Goal: Register for event/course

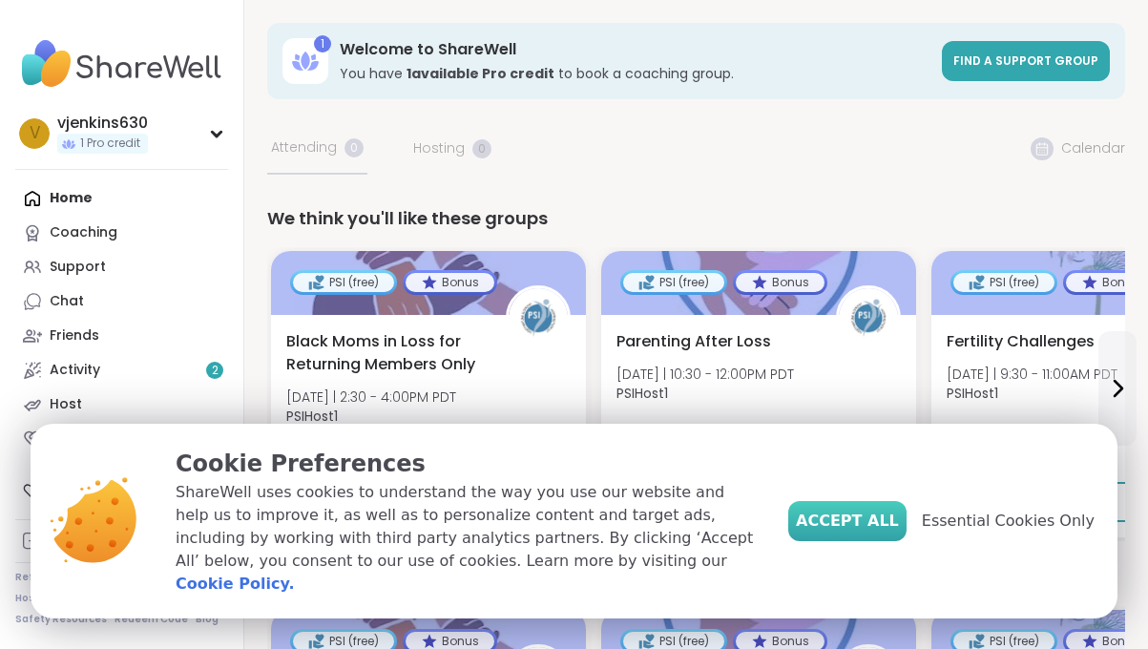
click at [864, 532] on span "Accept All" at bounding box center [847, 520] width 103 height 23
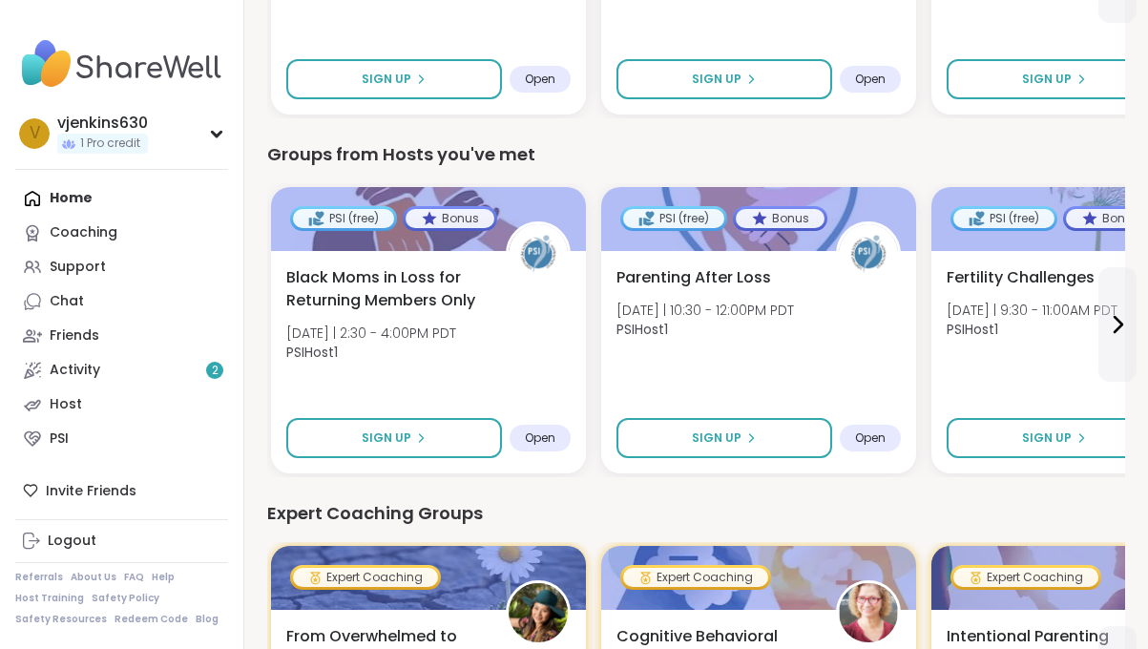
scroll to position [572, 0]
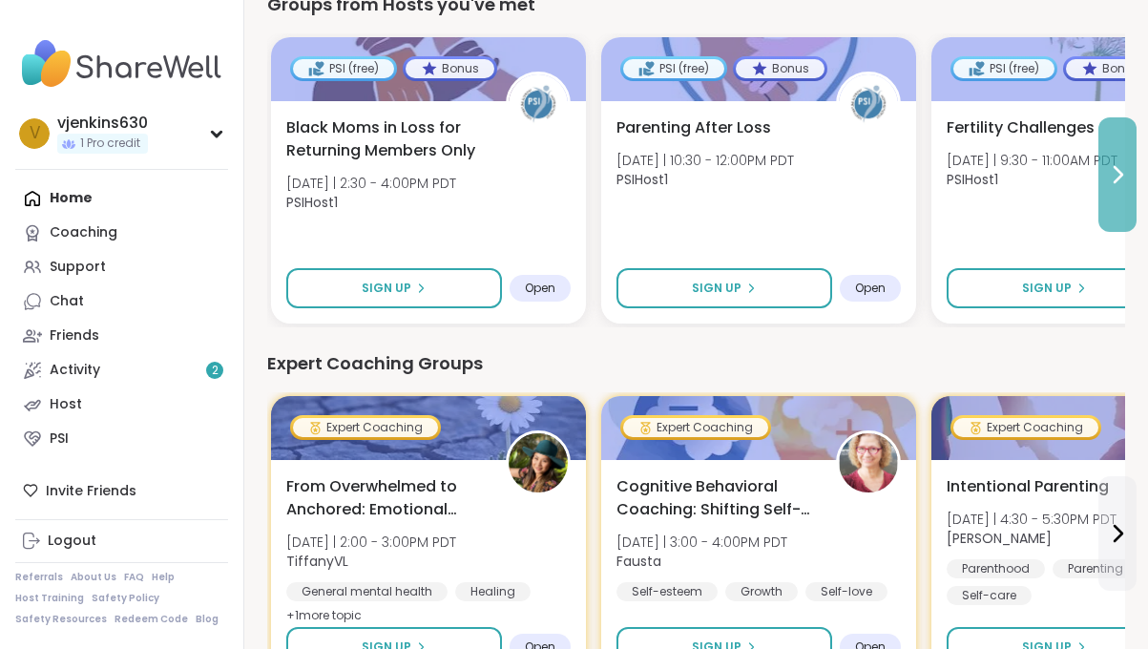
click at [1120, 186] on button at bounding box center [1117, 174] width 38 height 114
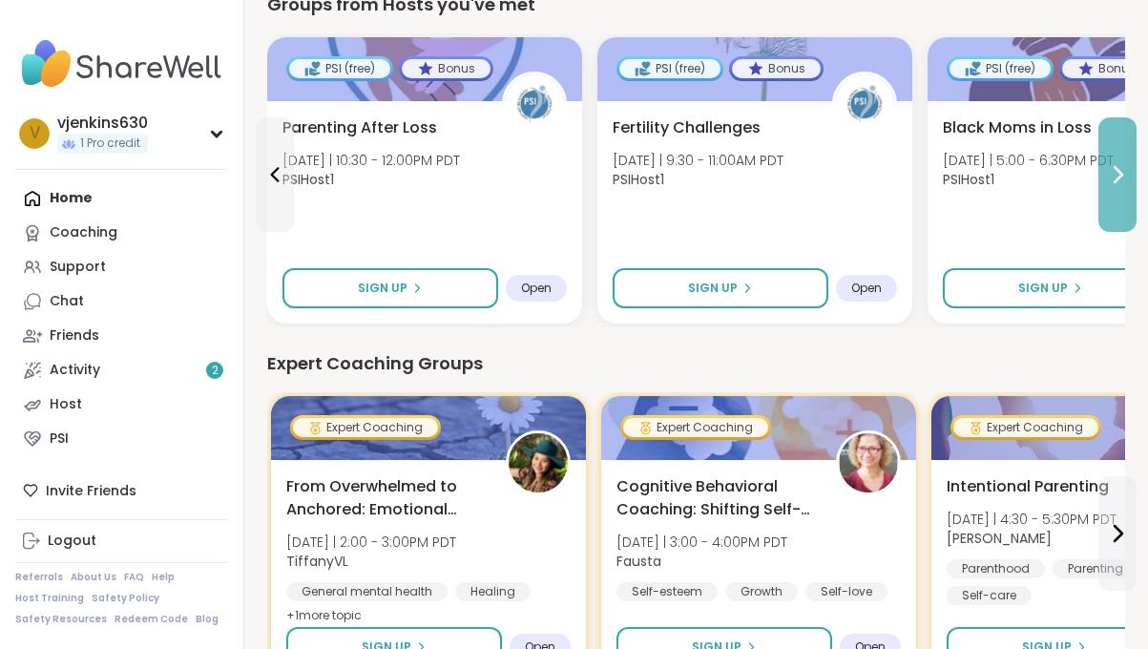
click at [1106, 198] on button at bounding box center [1117, 174] width 38 height 114
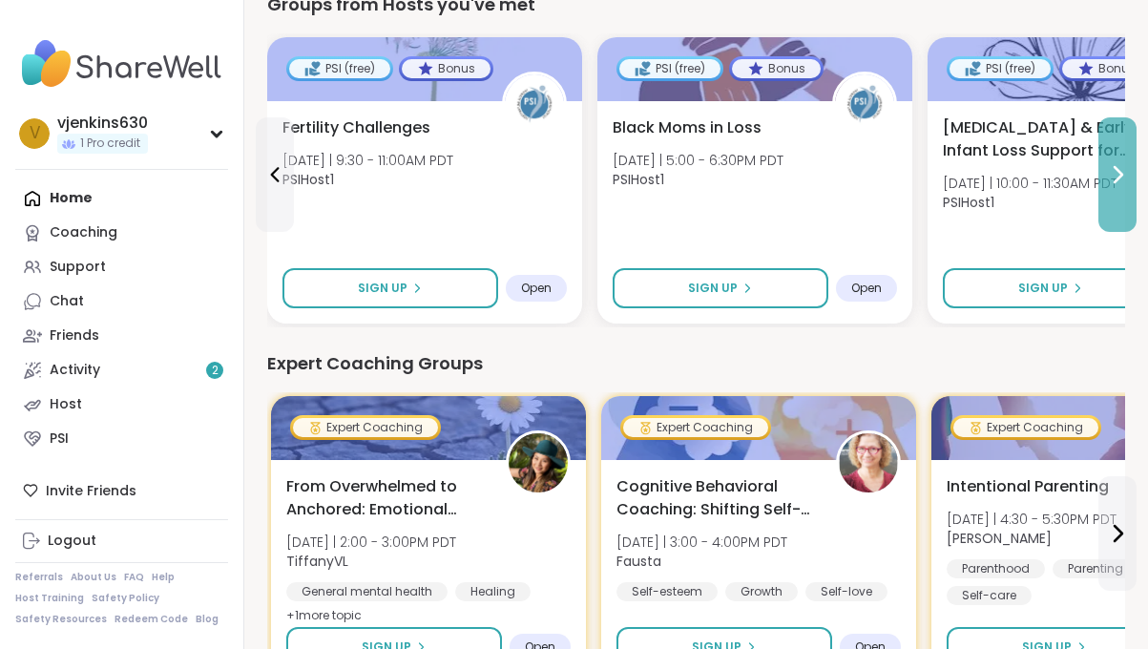
click at [1127, 187] on button at bounding box center [1117, 174] width 38 height 114
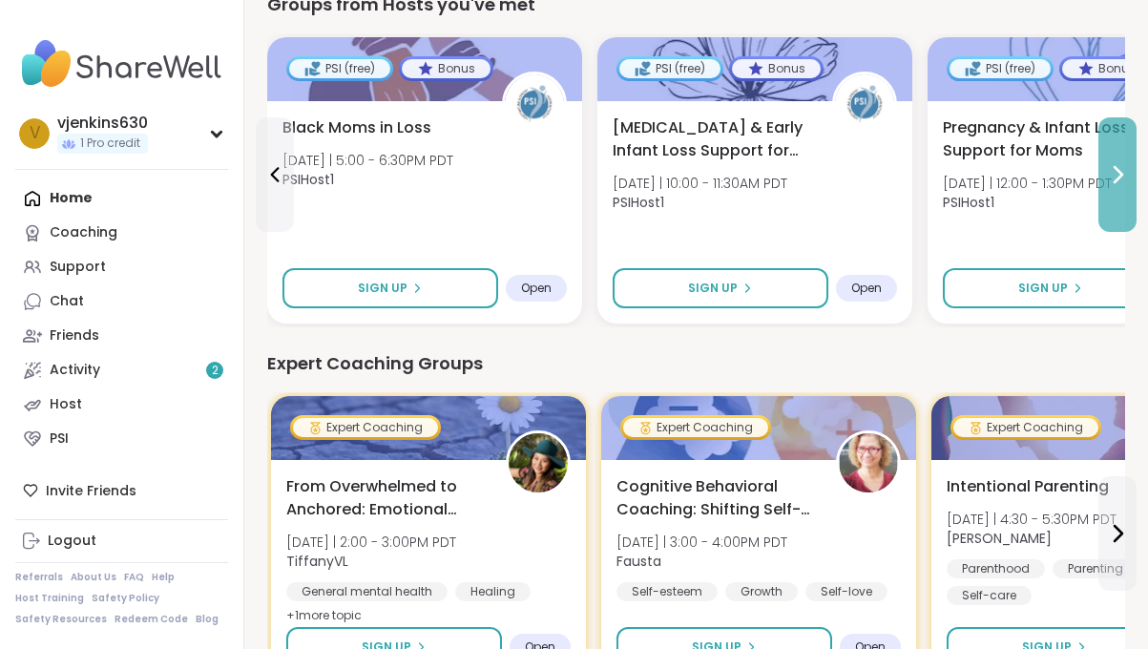
click at [1125, 191] on button at bounding box center [1117, 174] width 38 height 114
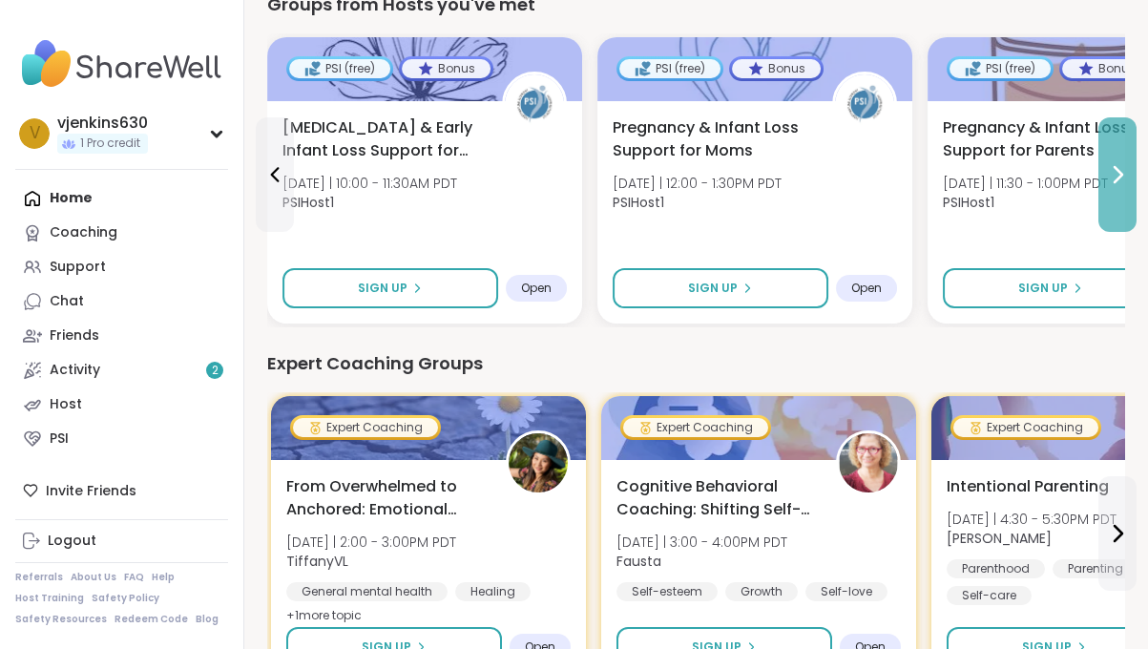
click at [1125, 191] on button at bounding box center [1117, 174] width 38 height 114
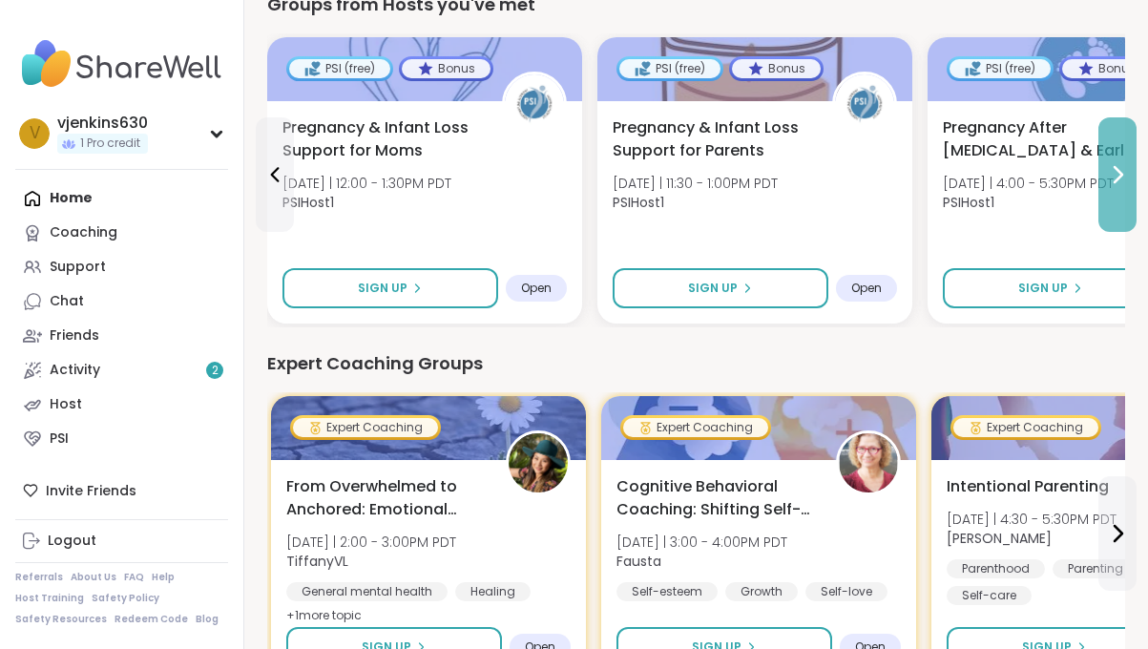
click at [1132, 174] on button at bounding box center [1117, 174] width 38 height 114
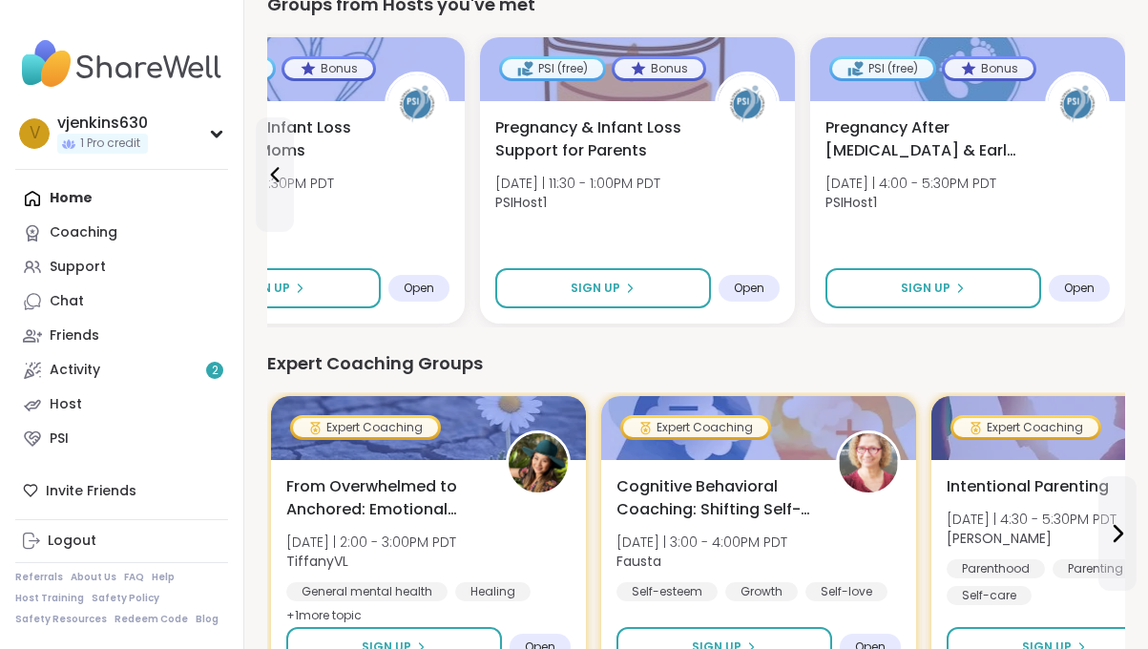
scroll to position [0, 0]
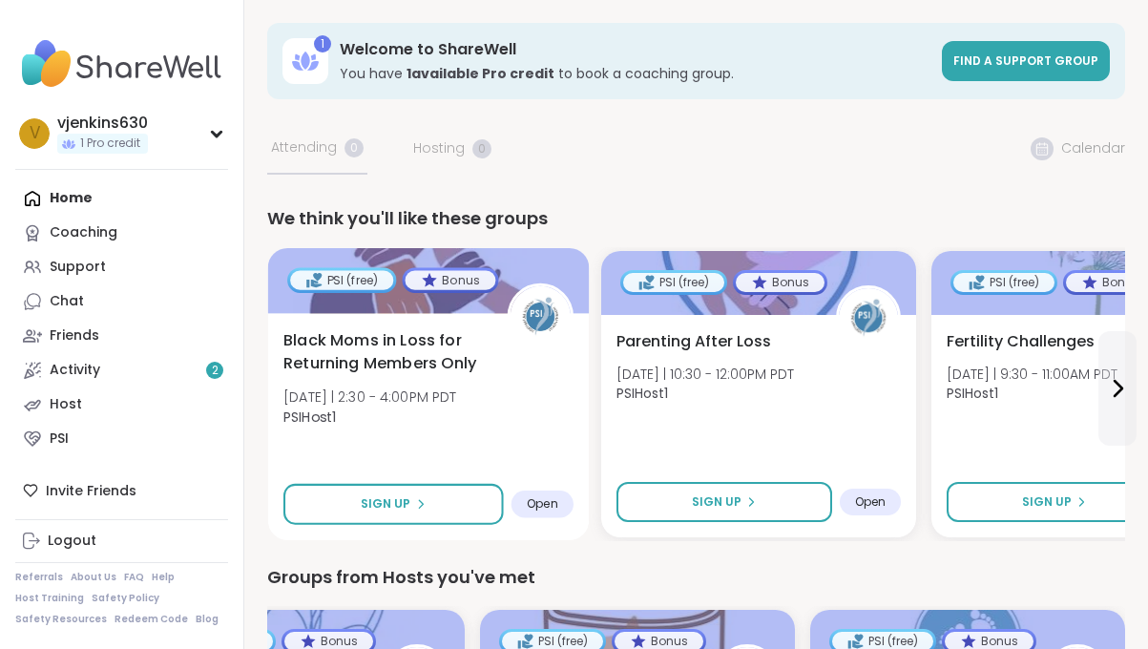
click at [518, 425] on div "Black Moms in Loss for Returning Members Only Tue 10/7 | 2:30 - 4:00PM PDT PSIH…" at bounding box center [428, 383] width 290 height 109
click at [439, 346] on span "Black Moms in Loss for Returning Members Only" at bounding box center [384, 352] width 202 height 47
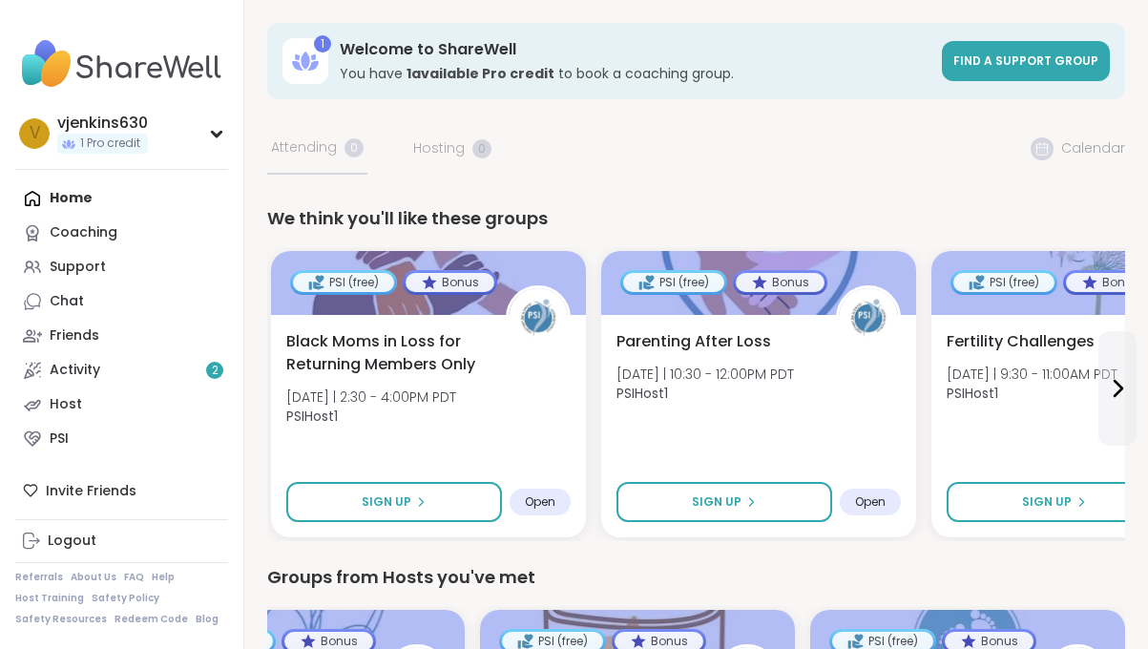
click at [103, 237] on div "Coaching" at bounding box center [84, 232] width 68 height 19
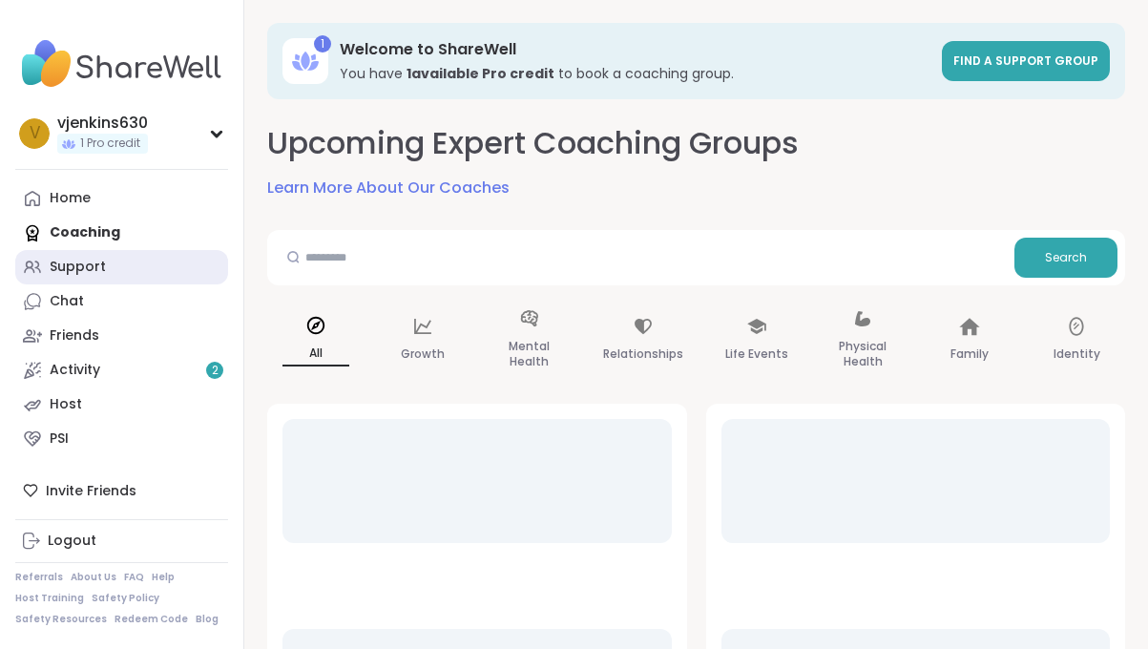
click at [92, 267] on div "Support" at bounding box center [78, 267] width 56 height 19
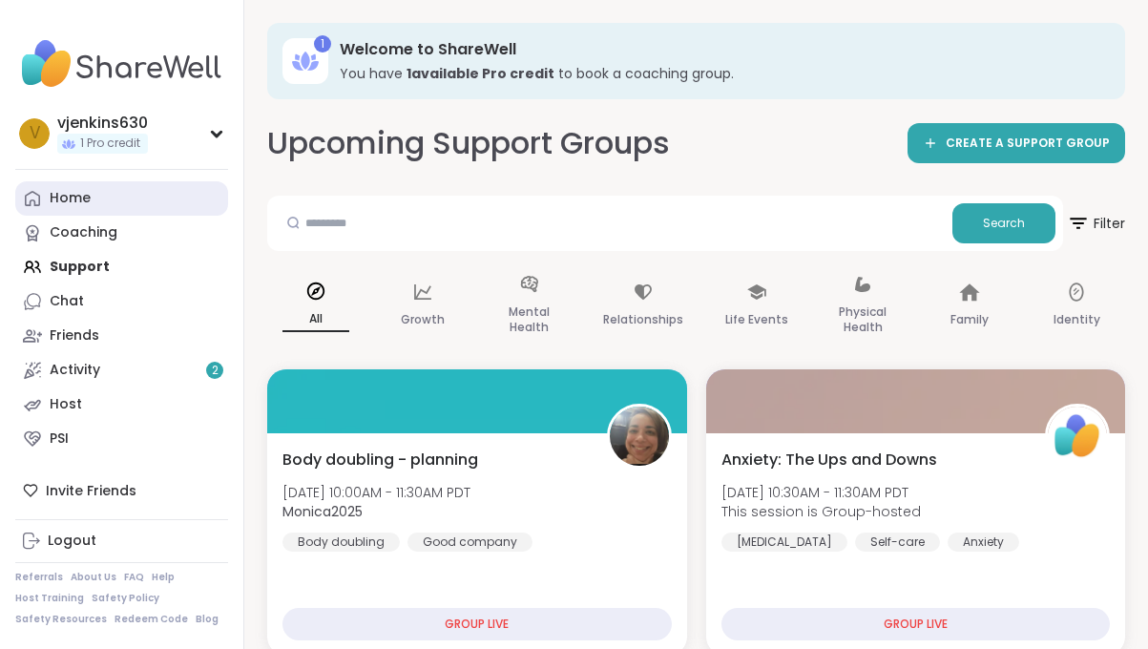
click at [80, 209] on link "Home" at bounding box center [121, 198] width 213 height 34
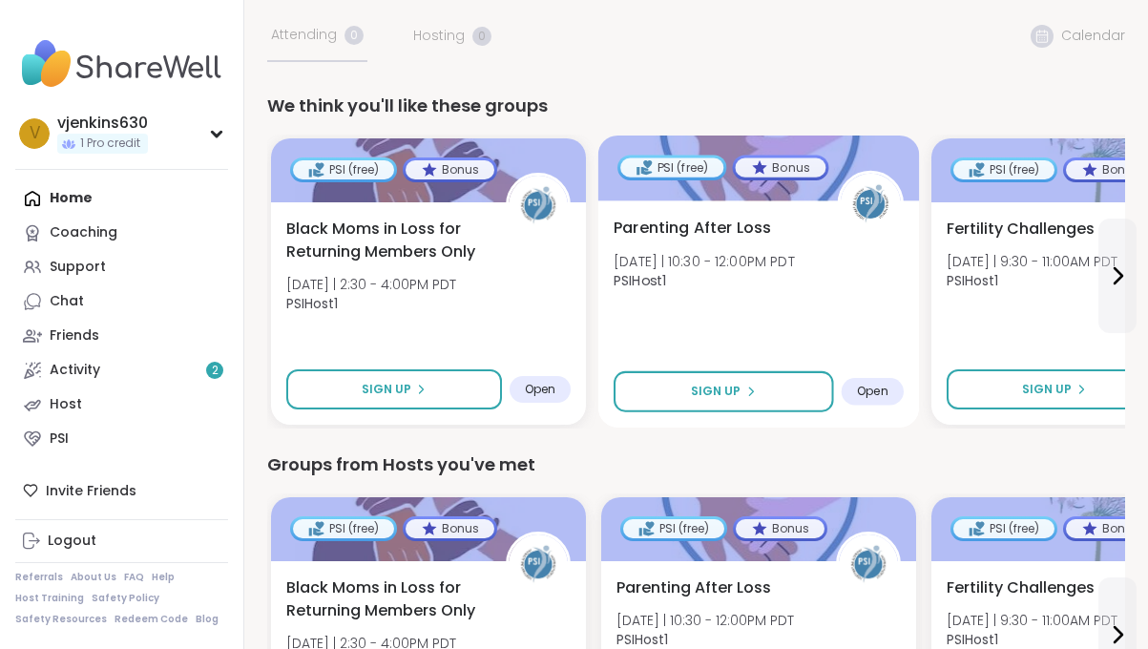
scroll to position [115, 0]
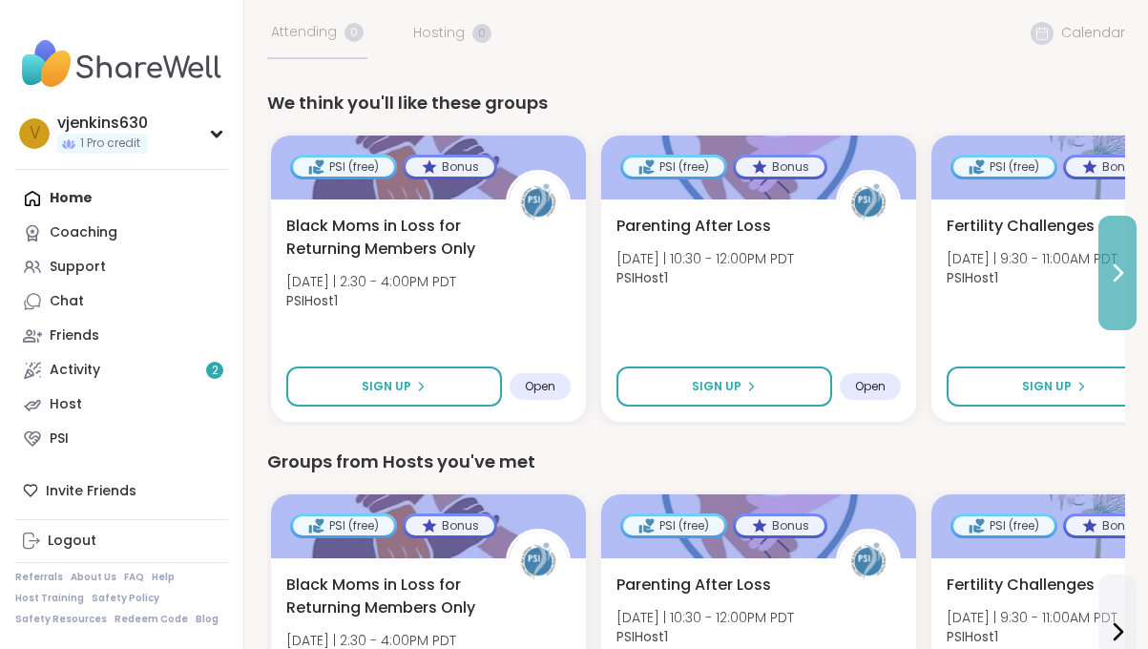
click at [1124, 281] on icon at bounding box center [1117, 272] width 23 height 23
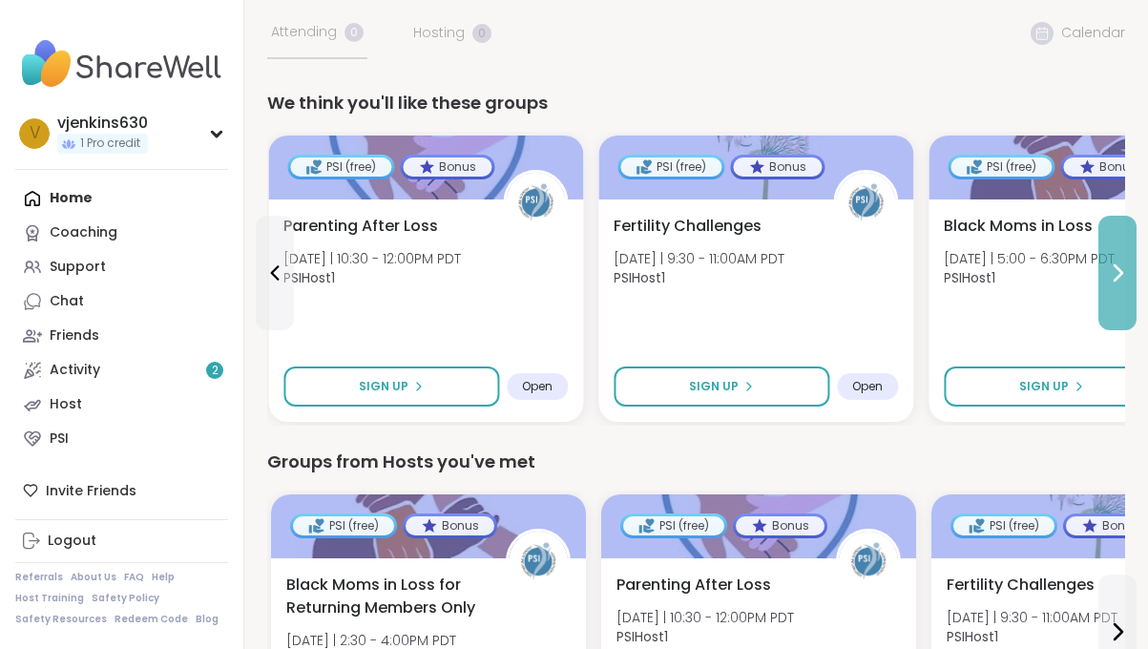
click at [1124, 281] on icon at bounding box center [1117, 272] width 23 height 23
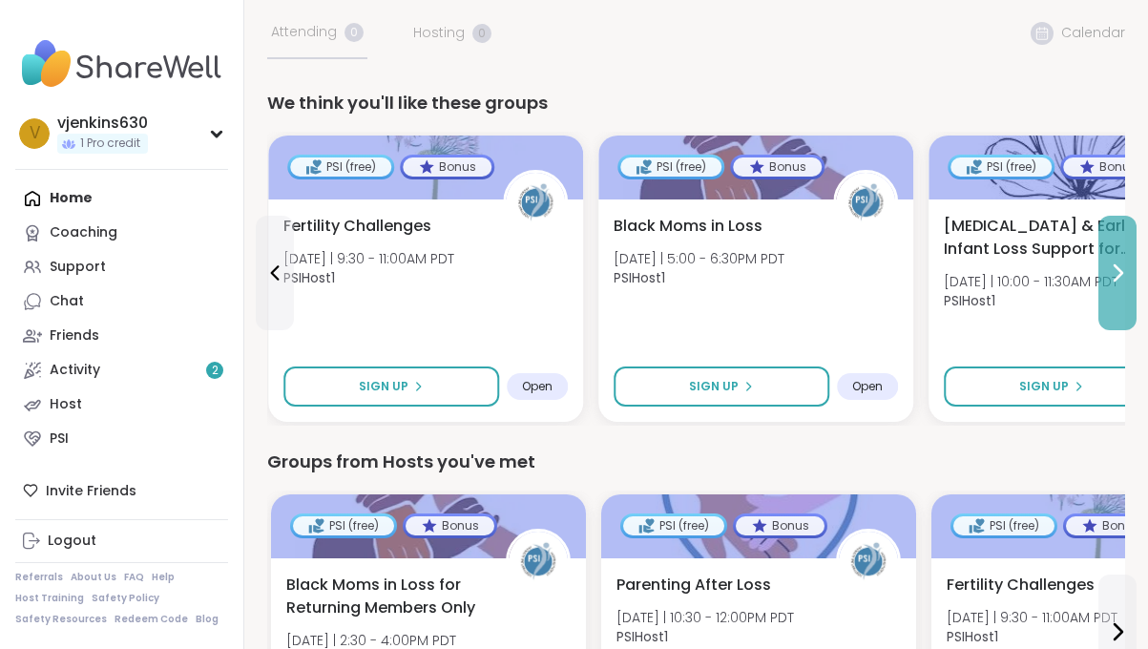
click at [1124, 281] on icon at bounding box center [1117, 272] width 23 height 23
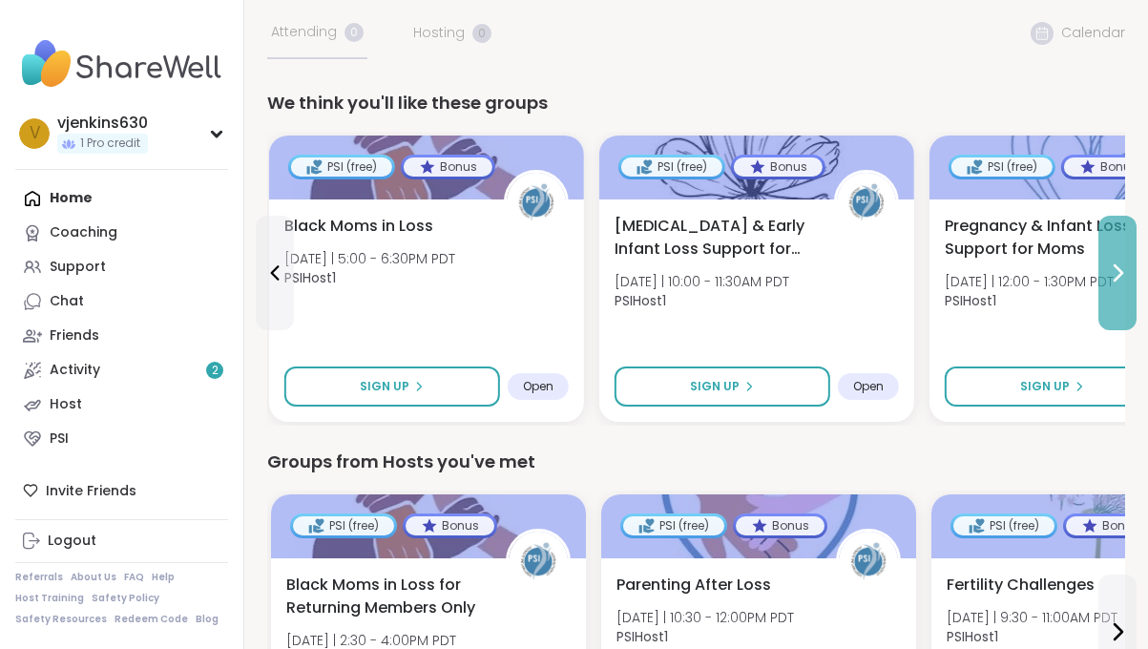
click at [1124, 281] on icon at bounding box center [1117, 272] width 23 height 23
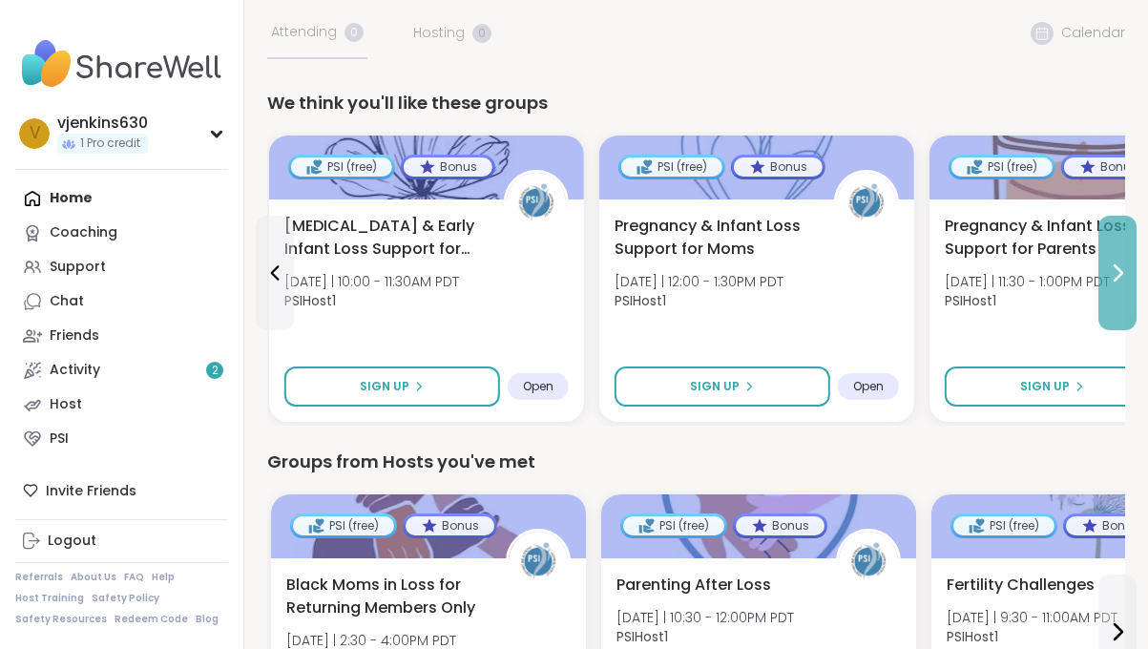
click at [1124, 281] on icon at bounding box center [1117, 272] width 23 height 23
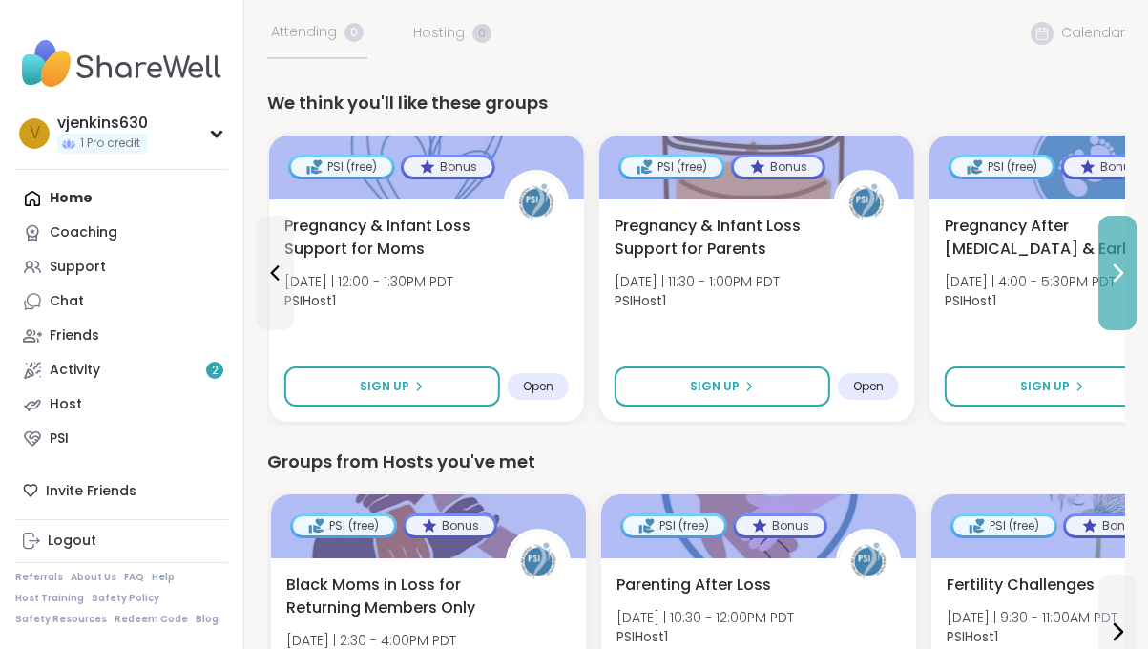
click at [1124, 281] on icon at bounding box center [1117, 272] width 23 height 23
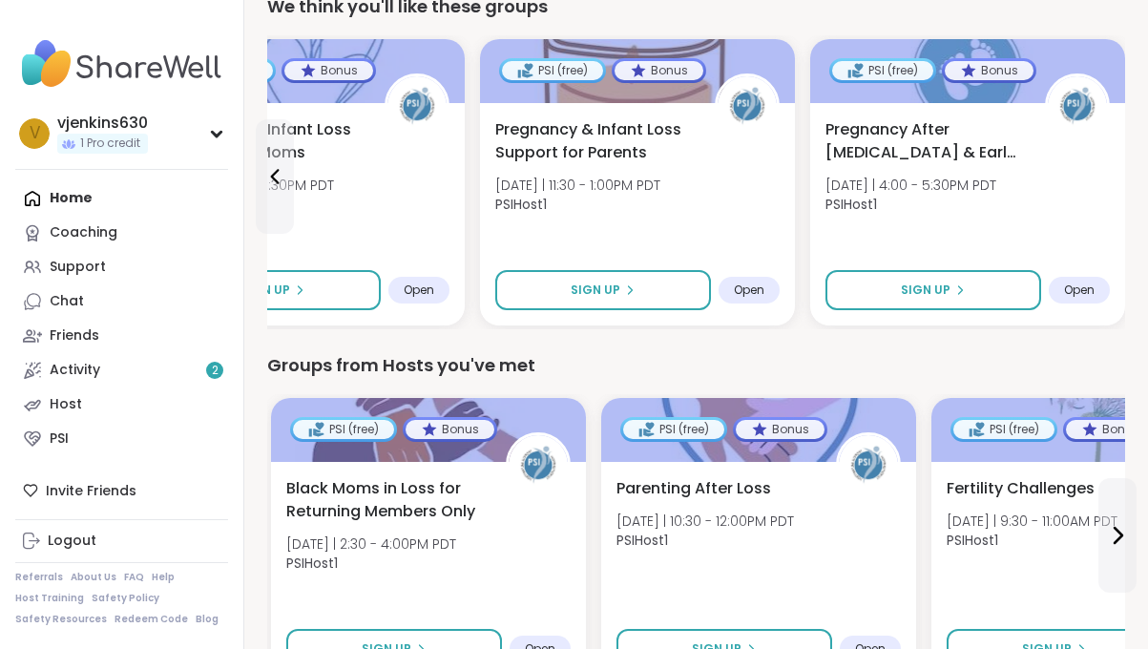
scroll to position [213, 0]
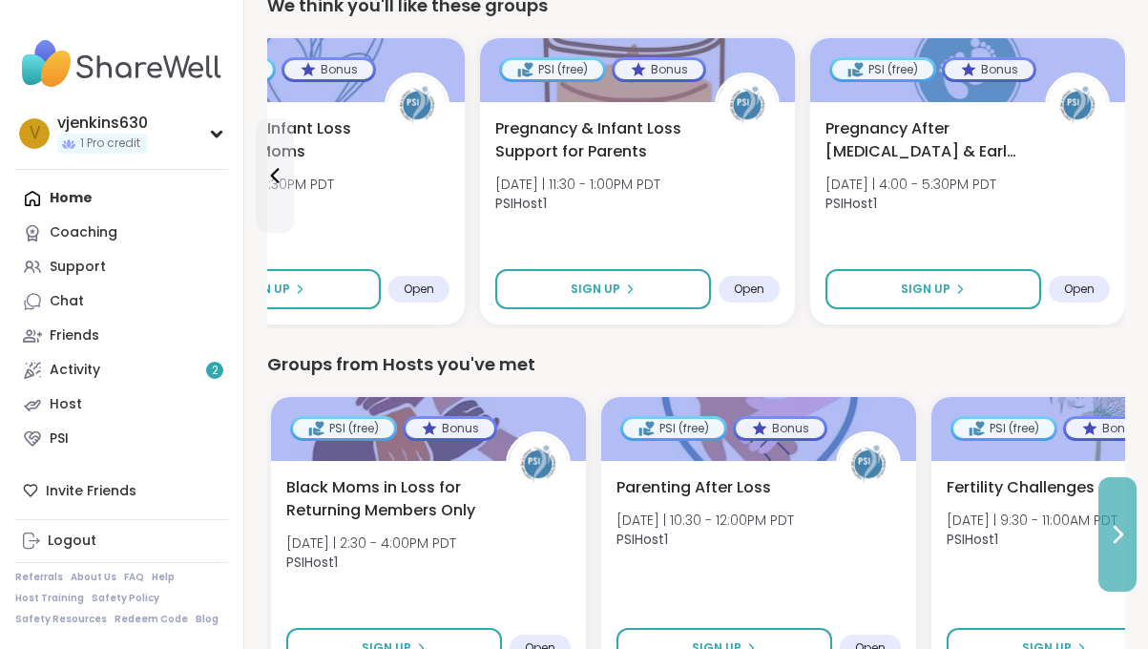
click at [1130, 550] on button at bounding box center [1117, 534] width 38 height 114
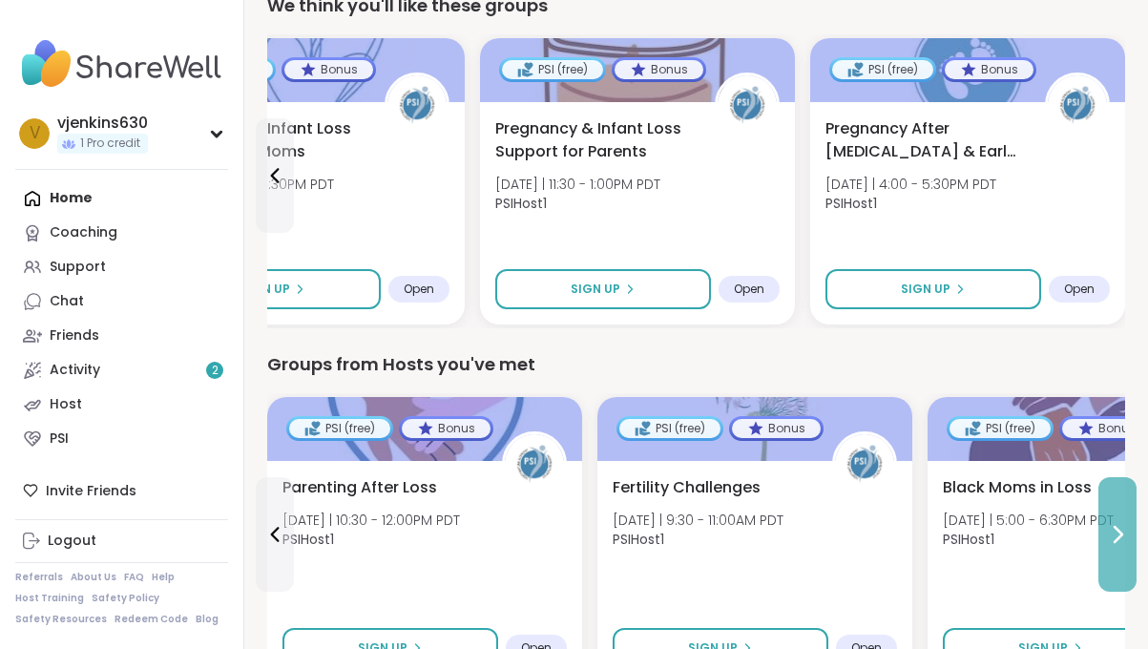
click at [1132, 548] on button at bounding box center [1117, 534] width 38 height 114
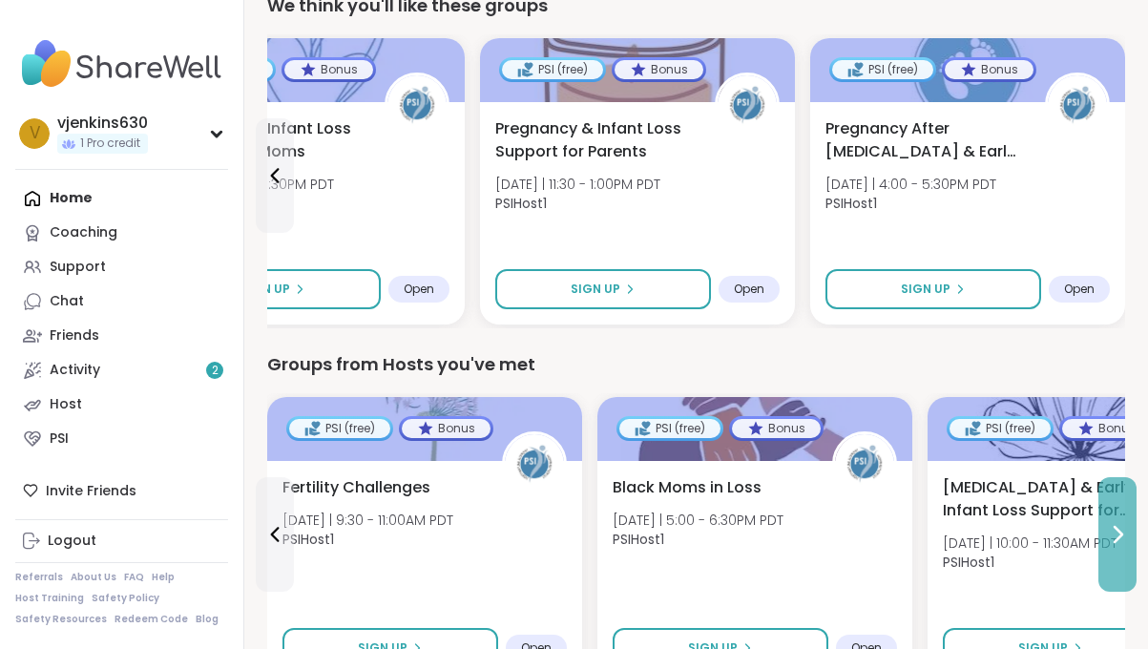
click at [1132, 548] on button at bounding box center [1117, 534] width 38 height 114
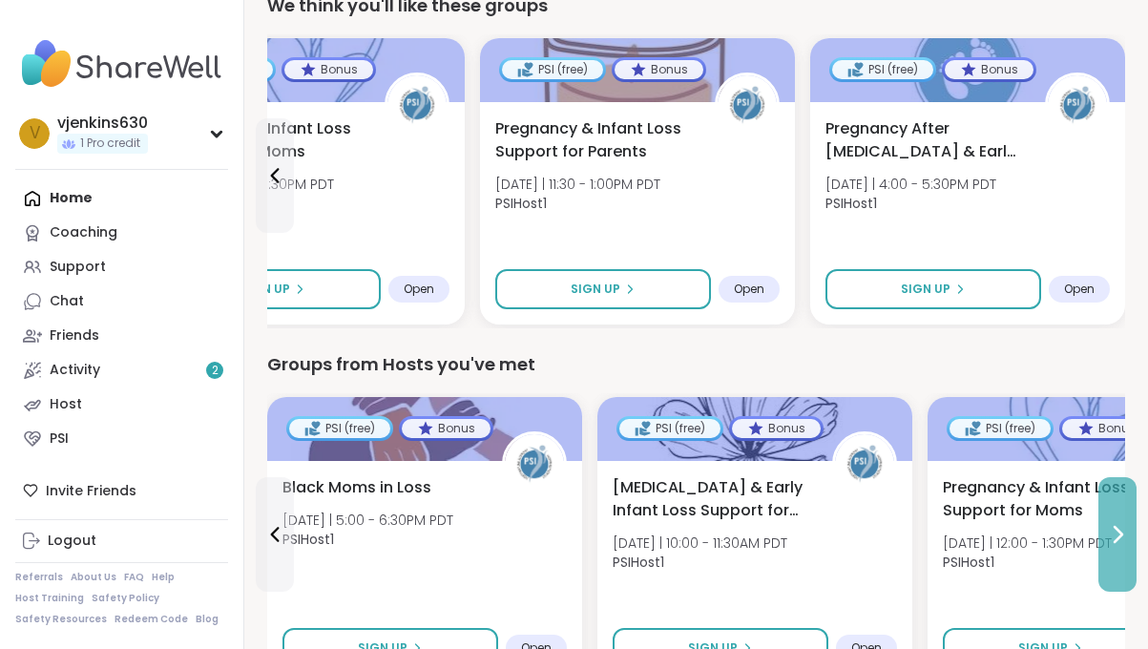
click at [1132, 548] on button at bounding box center [1117, 534] width 38 height 114
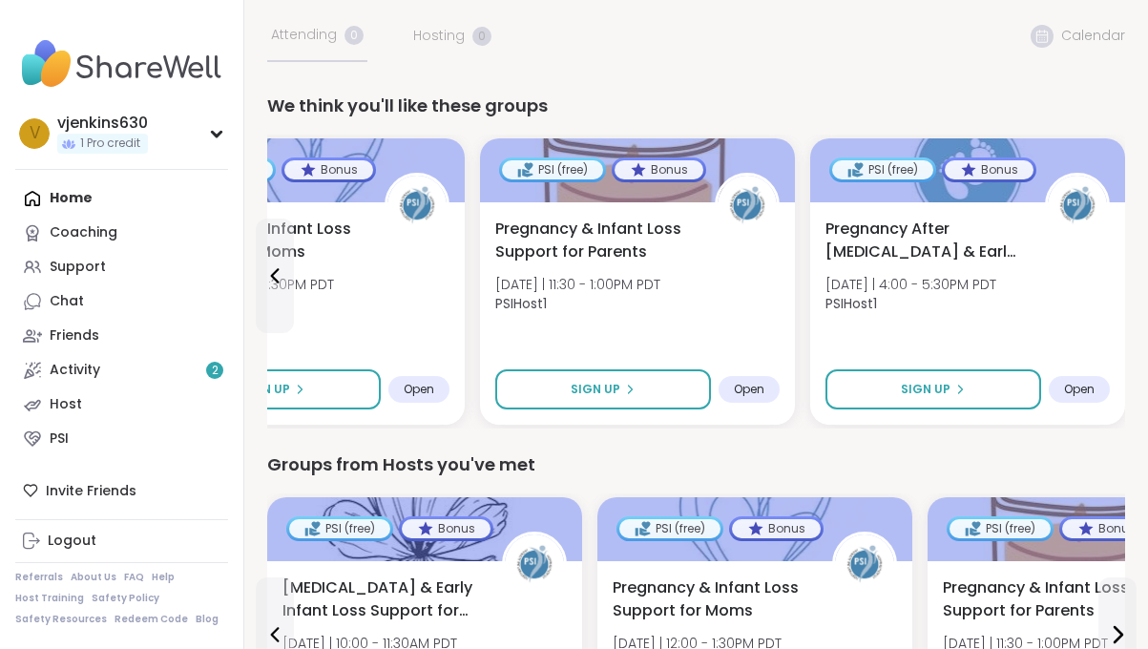
scroll to position [0, 0]
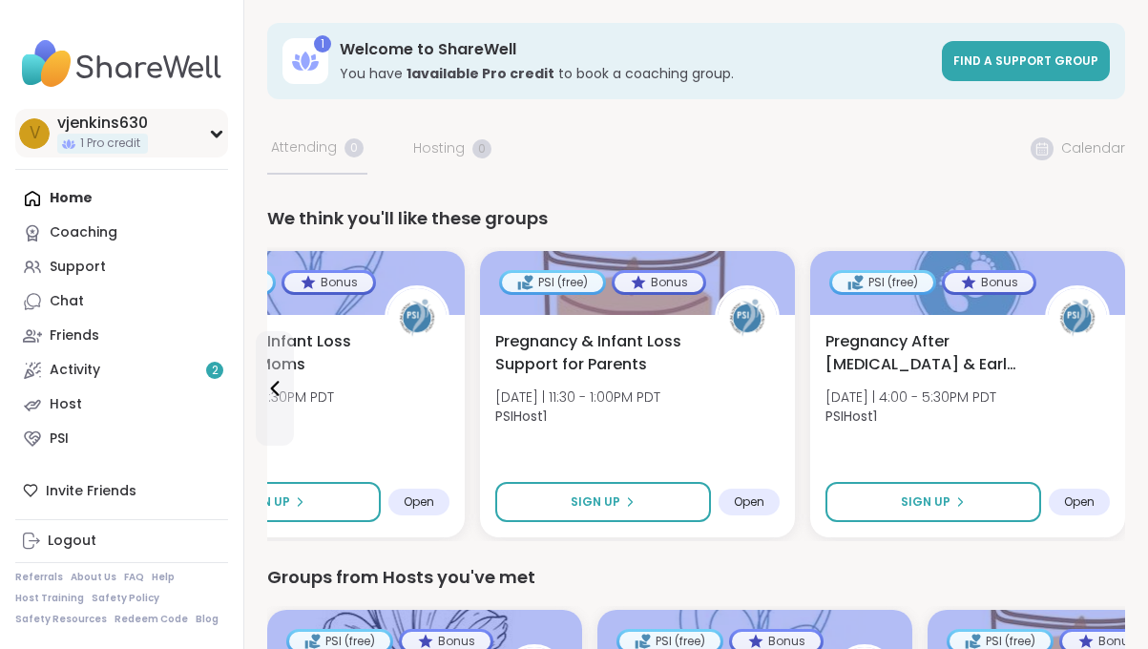
click at [215, 136] on icon at bounding box center [216, 134] width 9 height 5
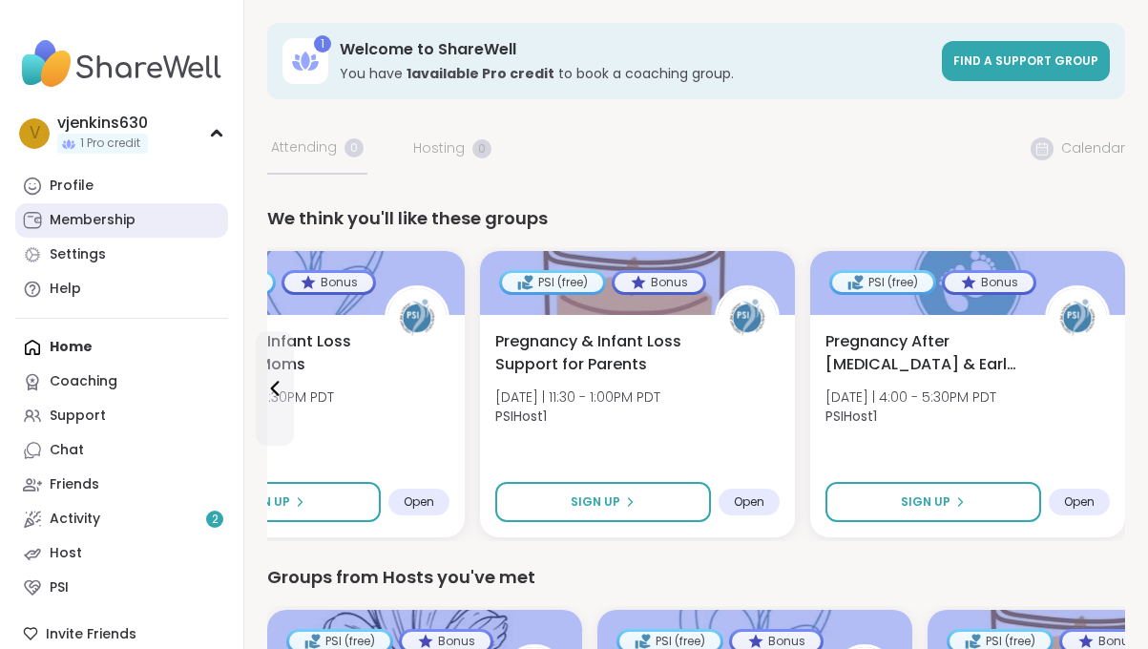
click at [109, 215] on div "Membership" at bounding box center [93, 220] width 86 height 19
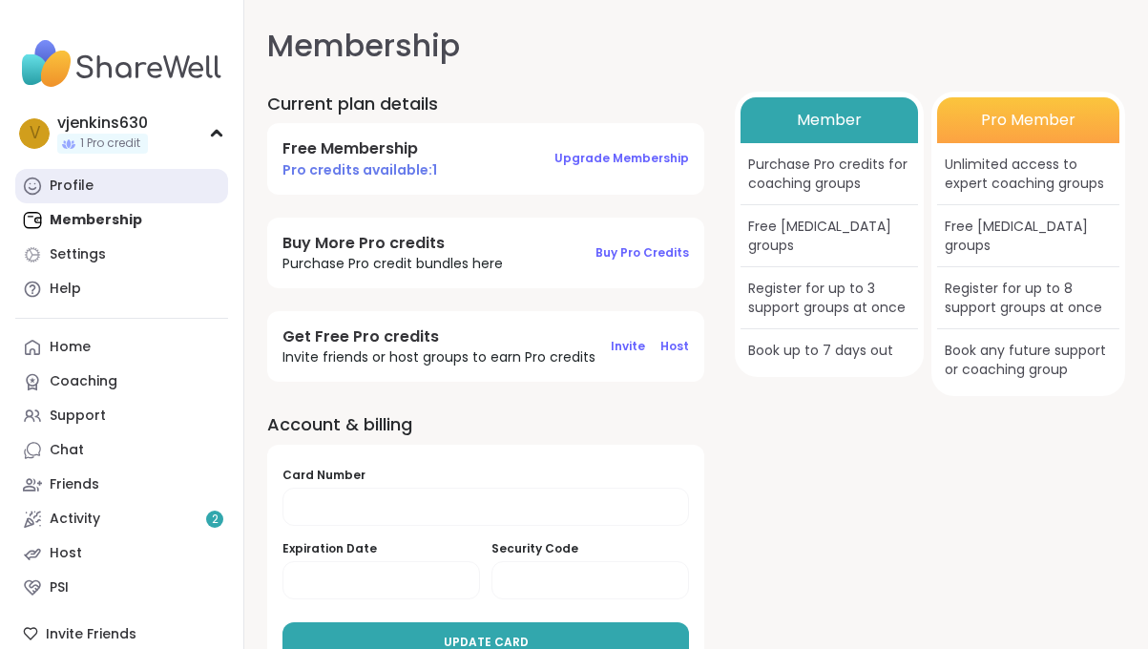
click at [89, 188] on div "Profile" at bounding box center [72, 185] width 44 height 19
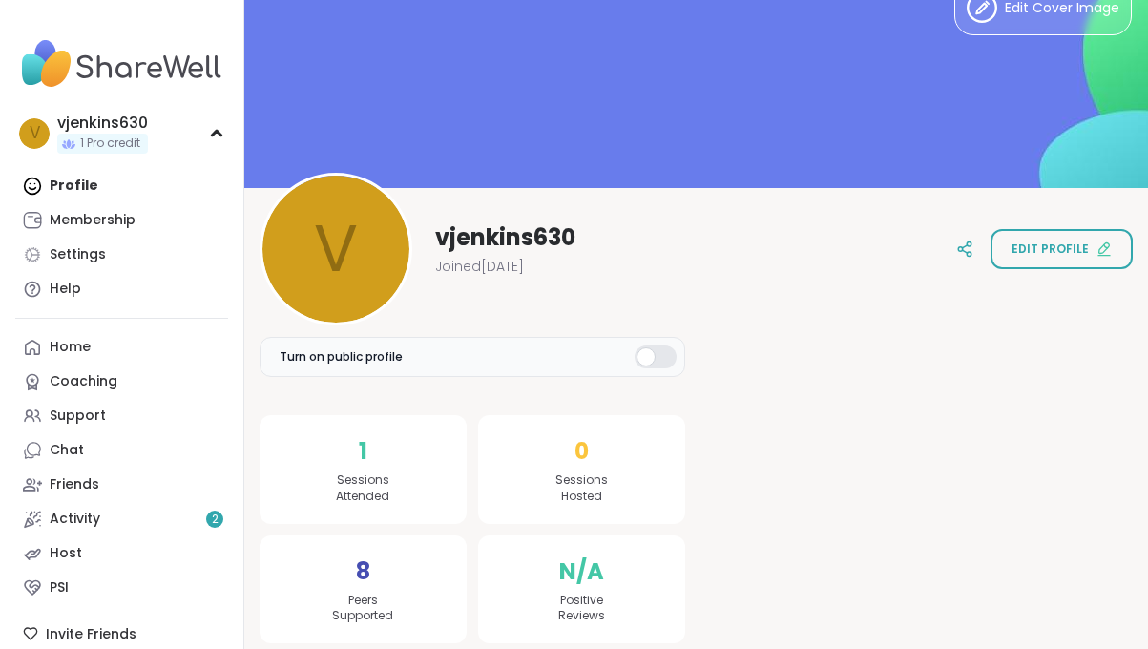
scroll to position [64, 0]
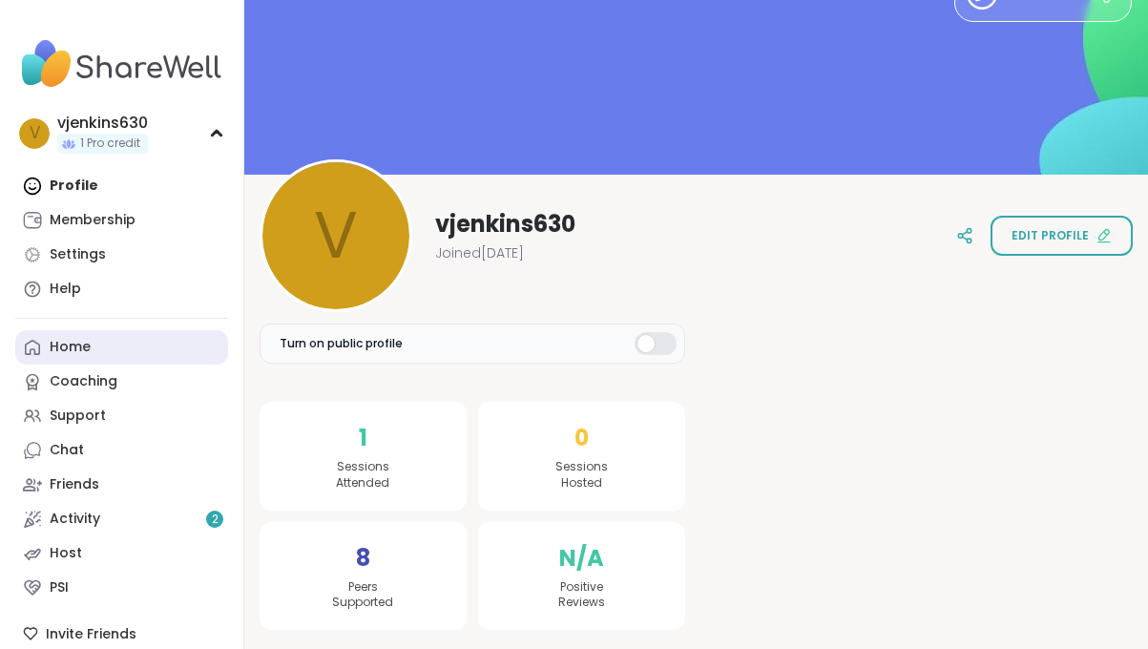
click at [81, 348] on div "Home" at bounding box center [70, 347] width 41 height 19
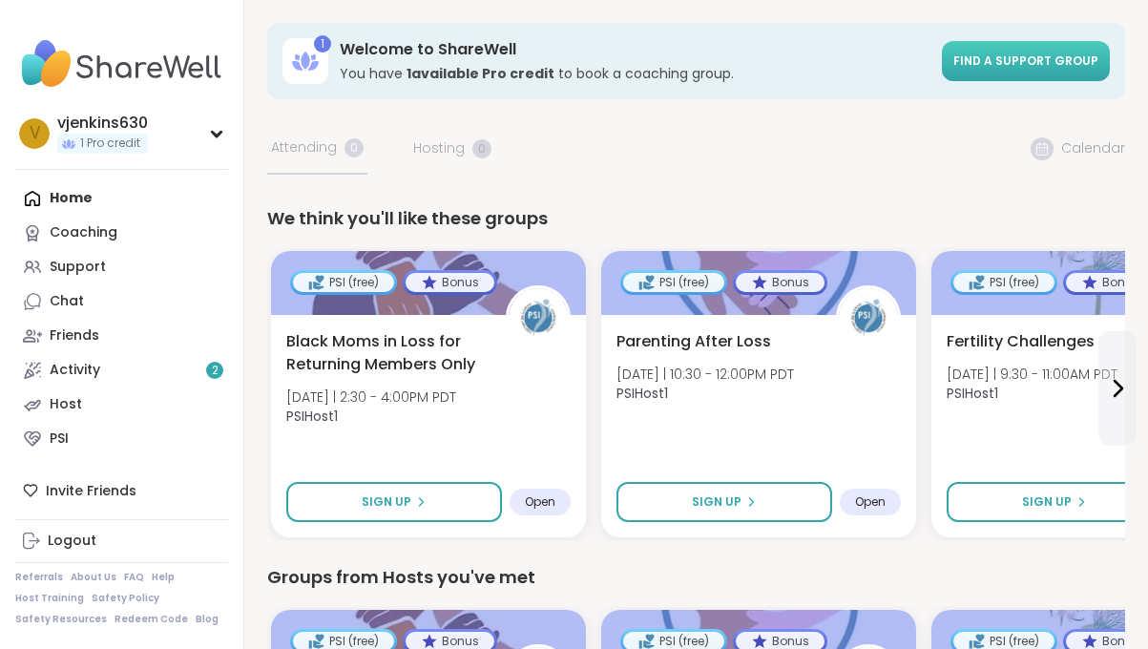
click at [998, 57] on span "Find a support group" at bounding box center [1025, 60] width 145 height 16
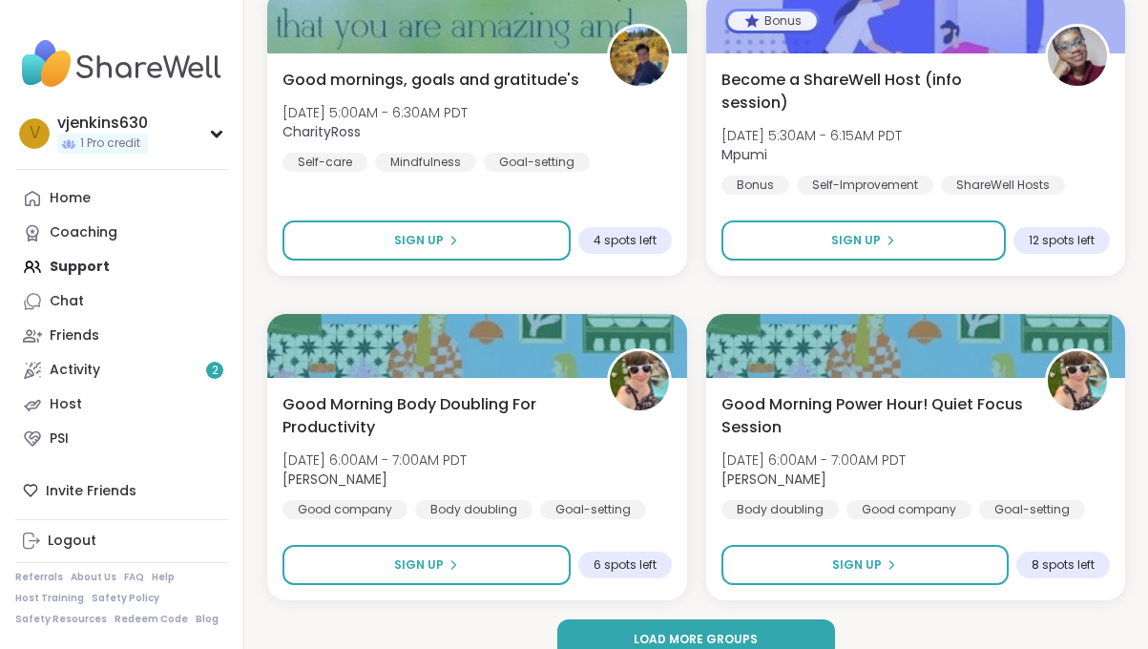
scroll to position [5598, 0]
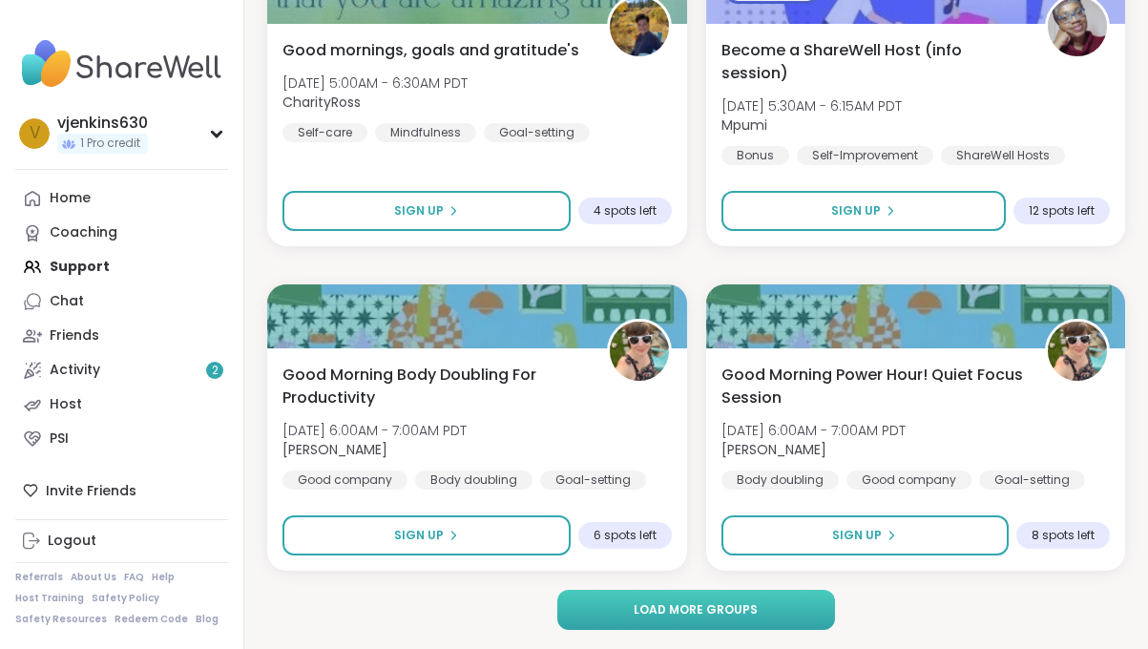
click at [672, 606] on span "Load more groups" at bounding box center [695, 609] width 124 height 17
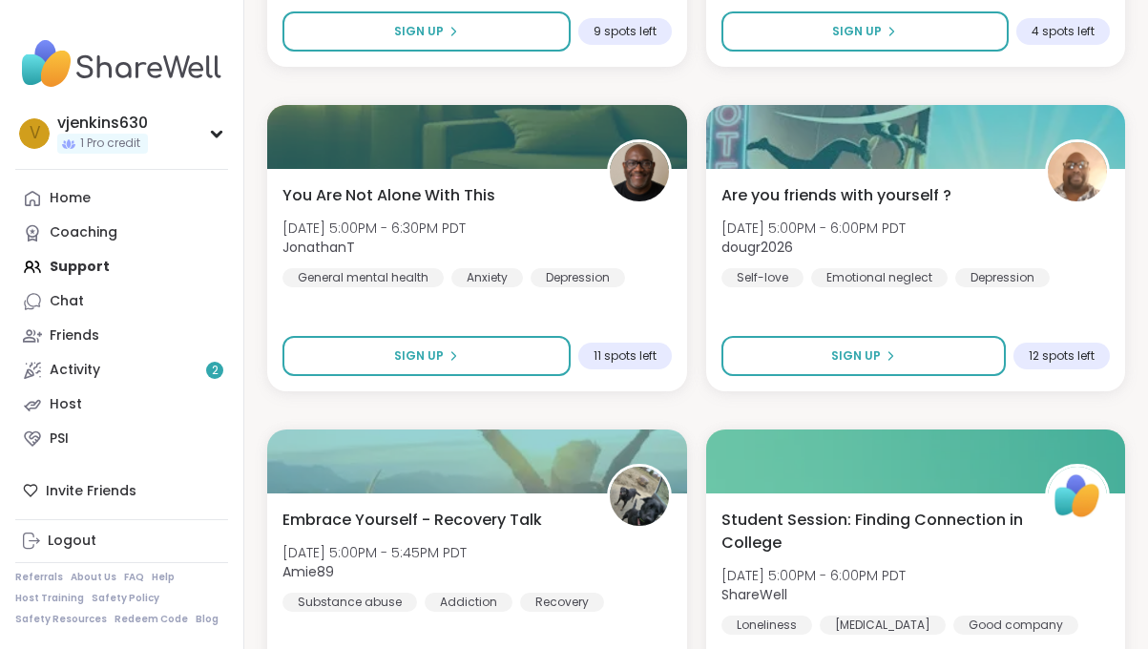
scroll to position [11436, 0]
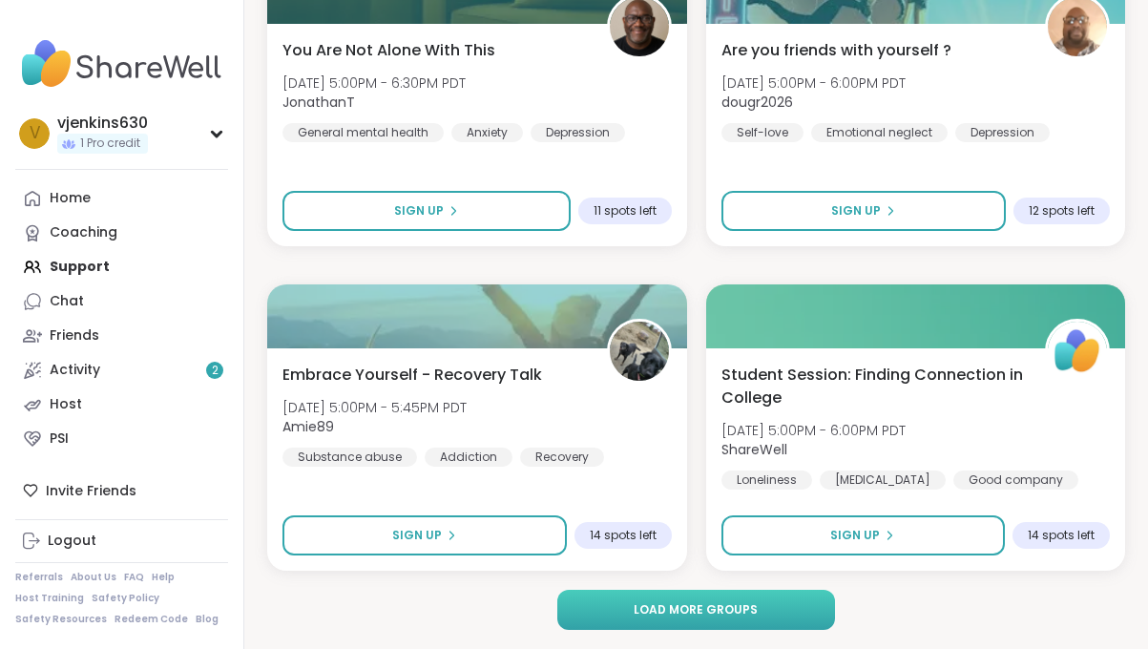
click at [675, 617] on span "Load more groups" at bounding box center [695, 609] width 124 height 17
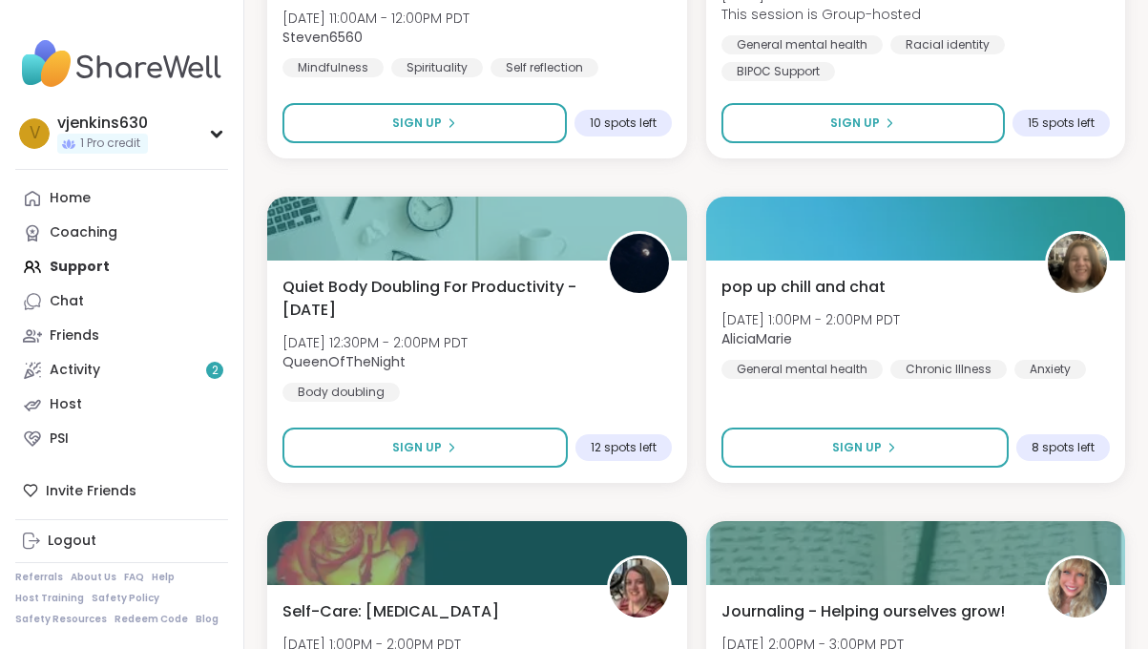
scroll to position [17274, 0]
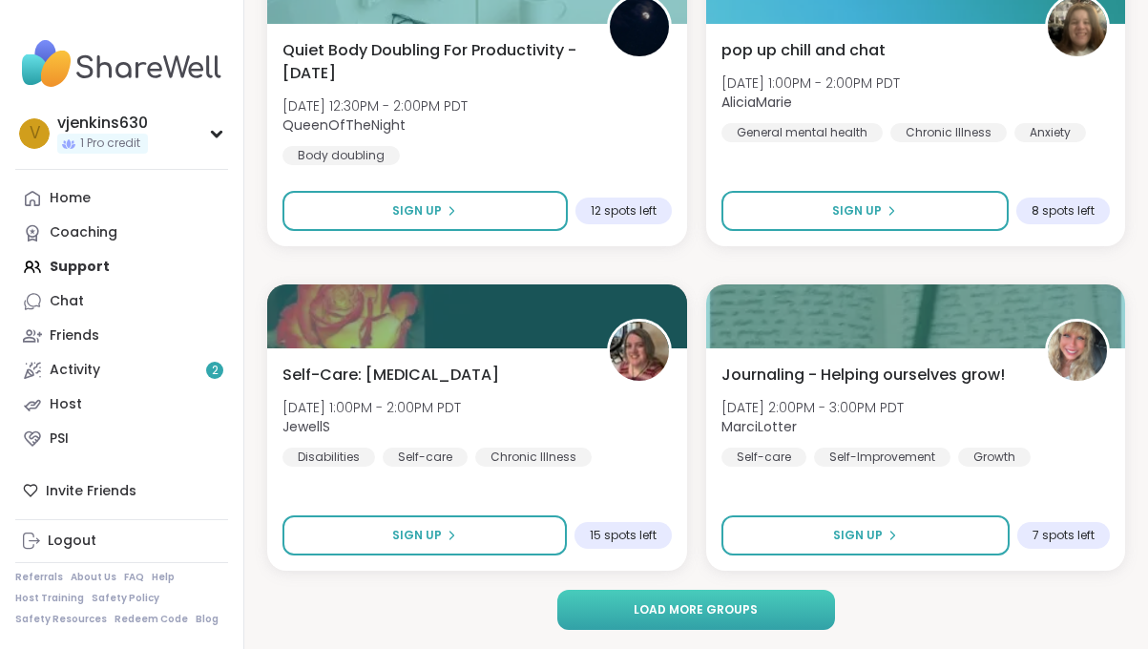
click at [676, 603] on span "Load more groups" at bounding box center [695, 609] width 124 height 17
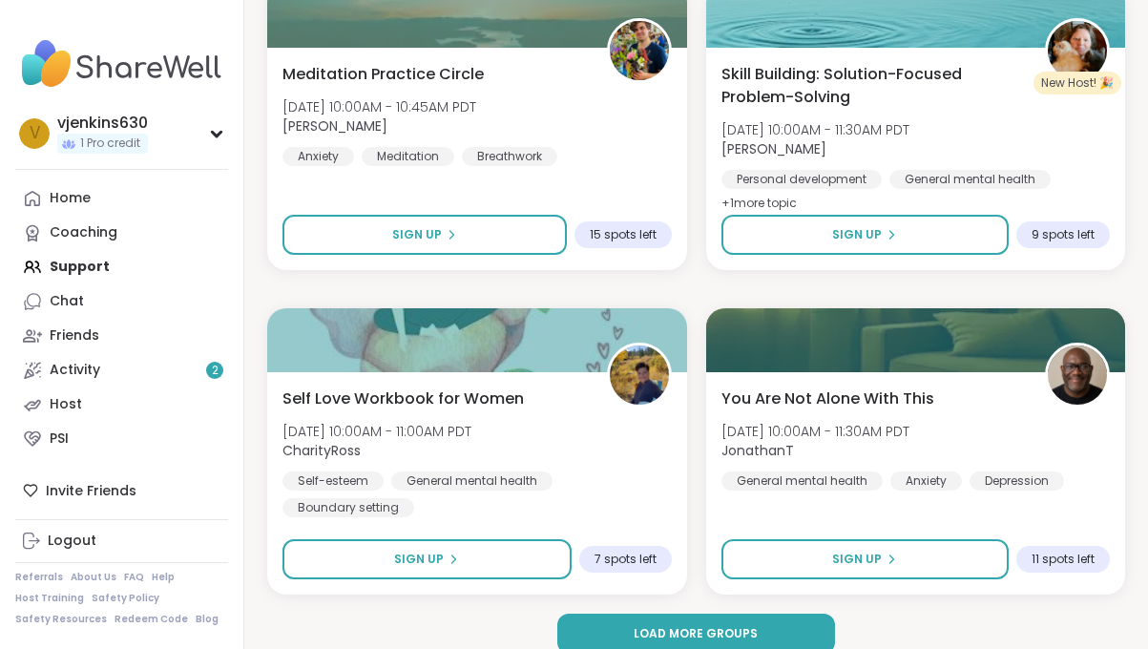
scroll to position [23111, 0]
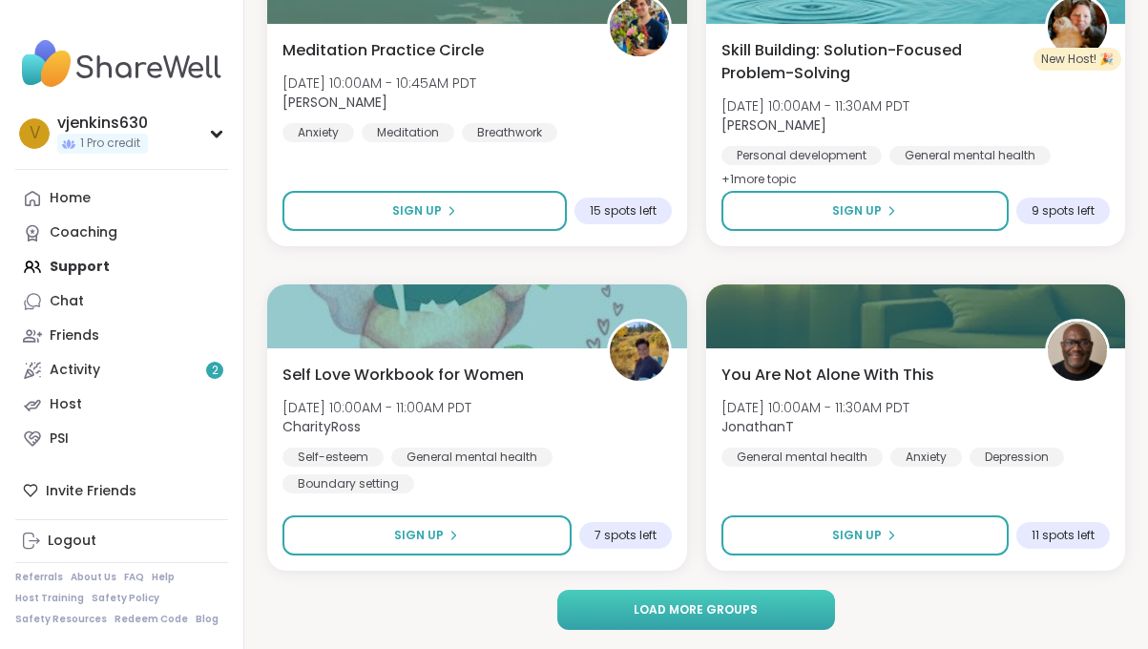
click at [677, 604] on span "Load more groups" at bounding box center [695, 609] width 124 height 17
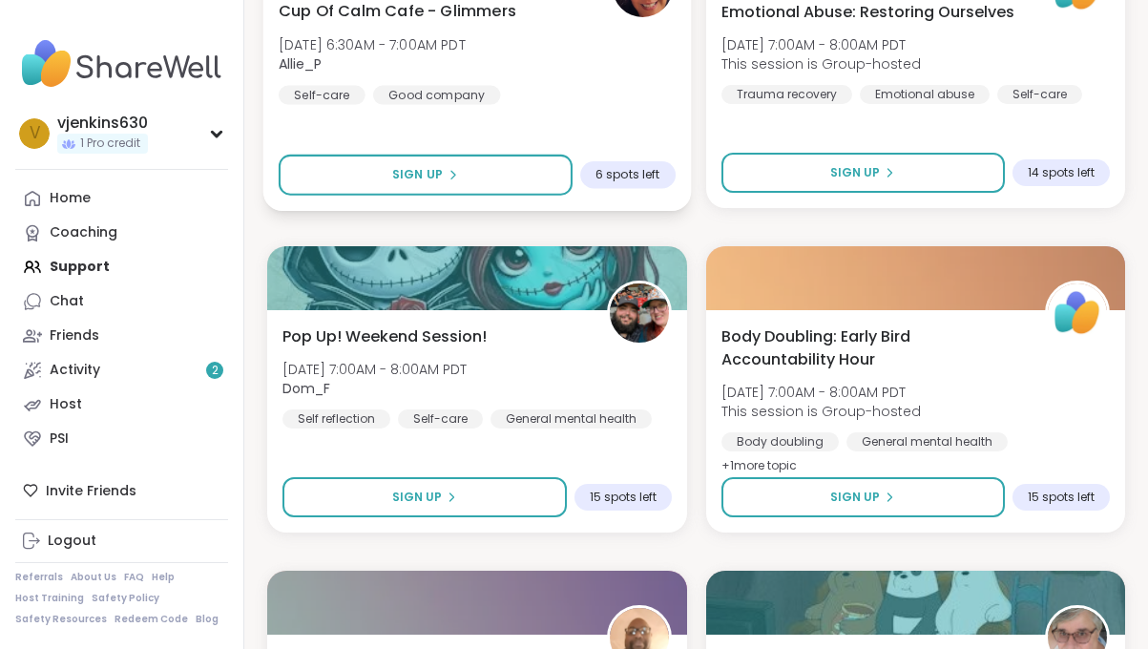
scroll to position [28949, 0]
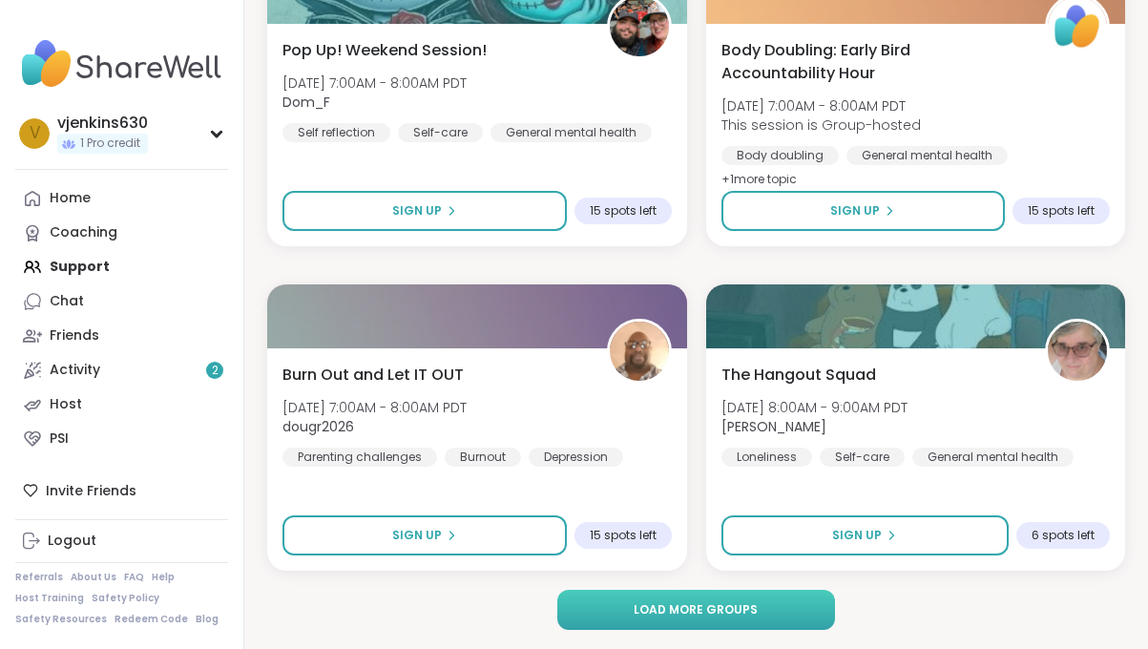
click at [681, 618] on button "Load more groups" at bounding box center [696, 609] width 279 height 40
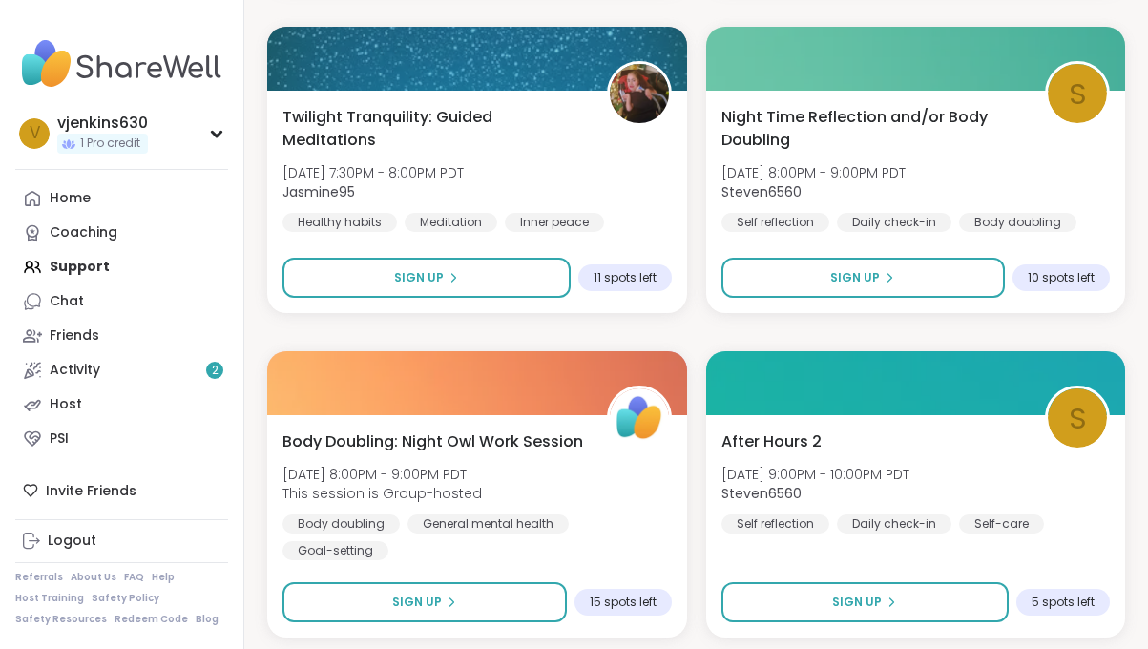
scroll to position [34787, 0]
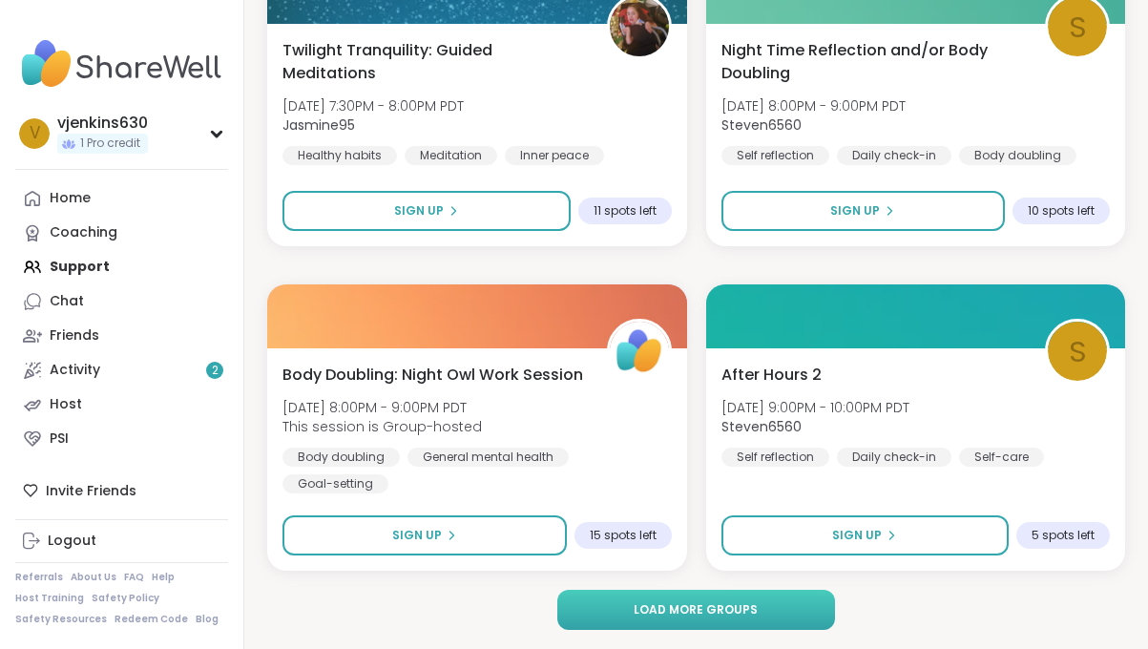
click at [682, 604] on span "Load more groups" at bounding box center [695, 609] width 124 height 17
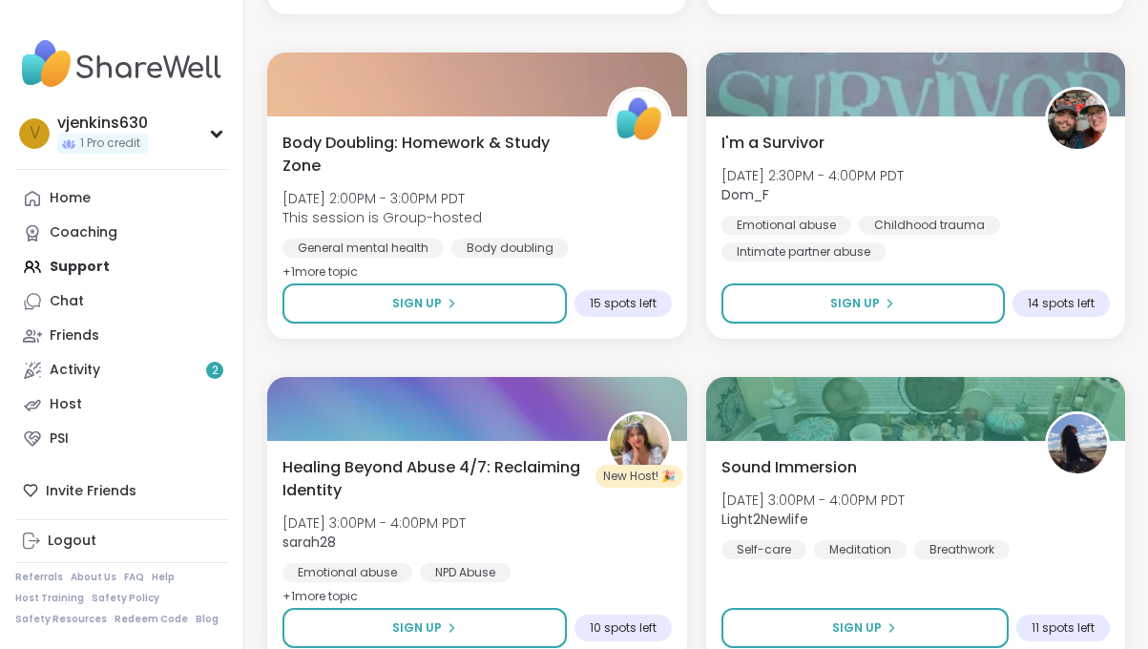
scroll to position [40624, 0]
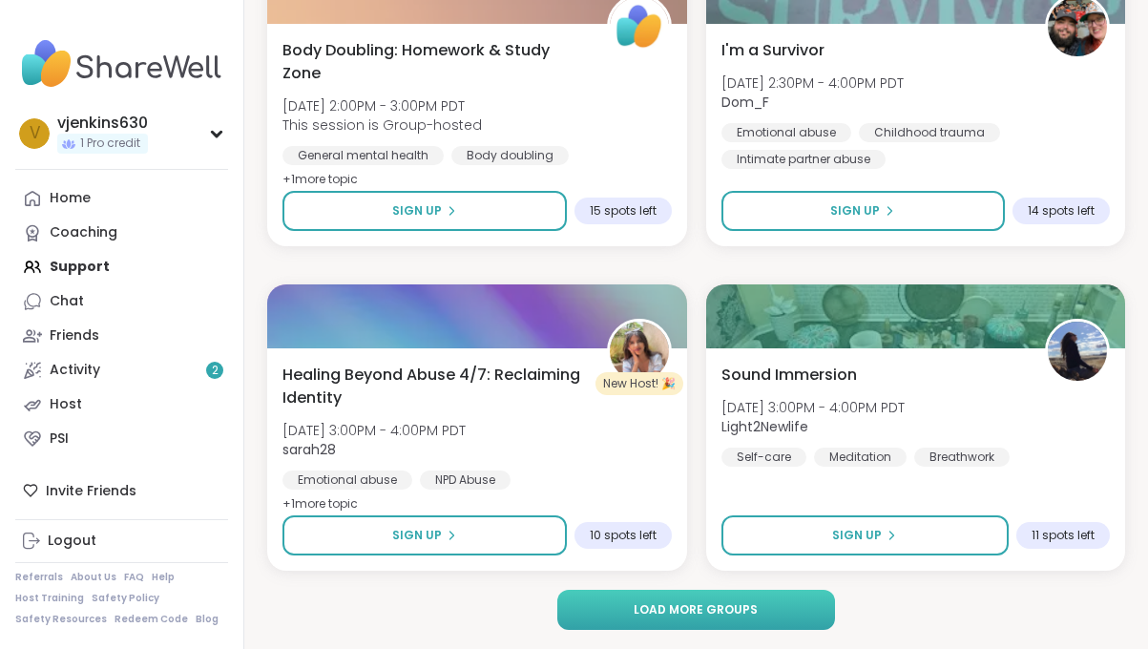
click at [677, 603] on span "Load more groups" at bounding box center [695, 609] width 124 height 17
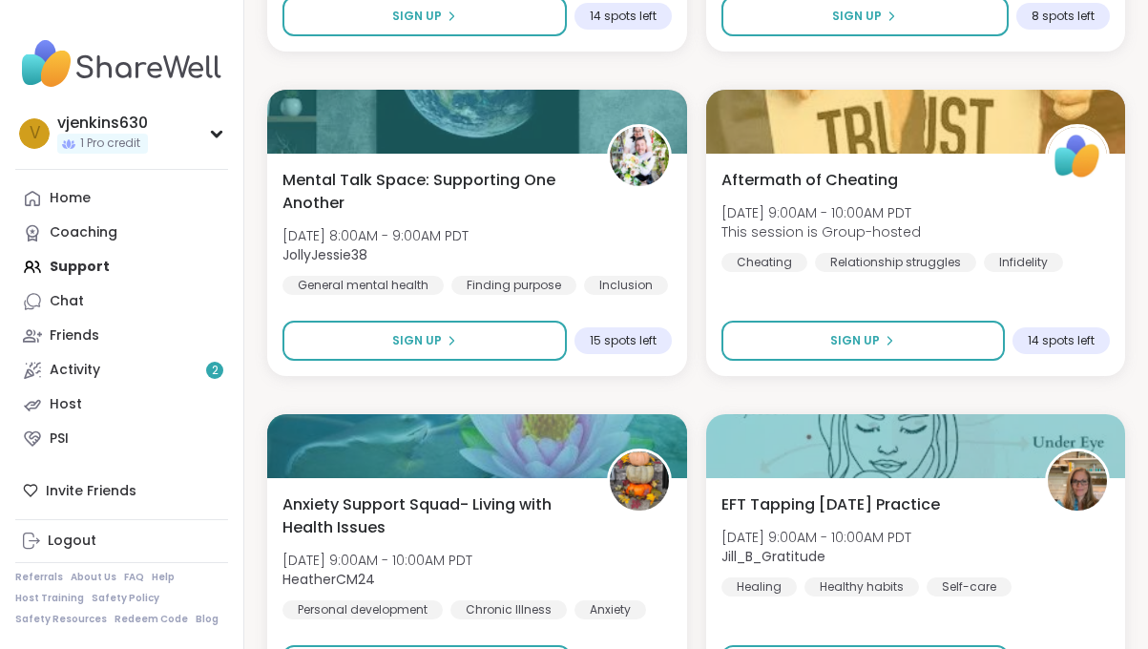
scroll to position [46462, 0]
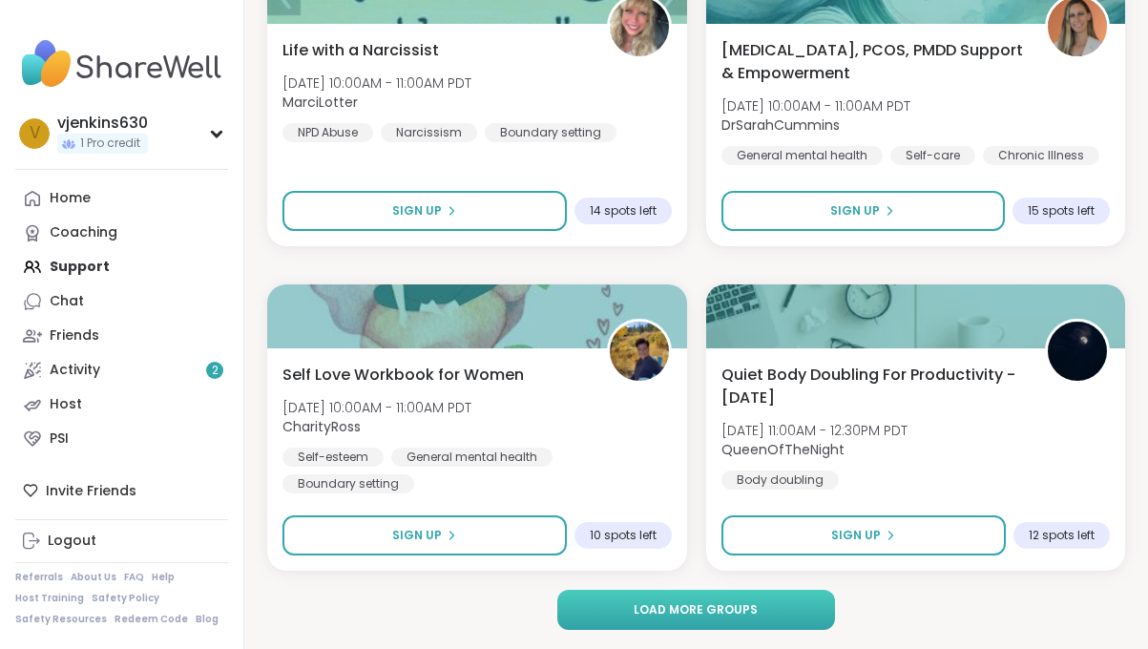
click at [695, 604] on span "Load more groups" at bounding box center [695, 609] width 124 height 17
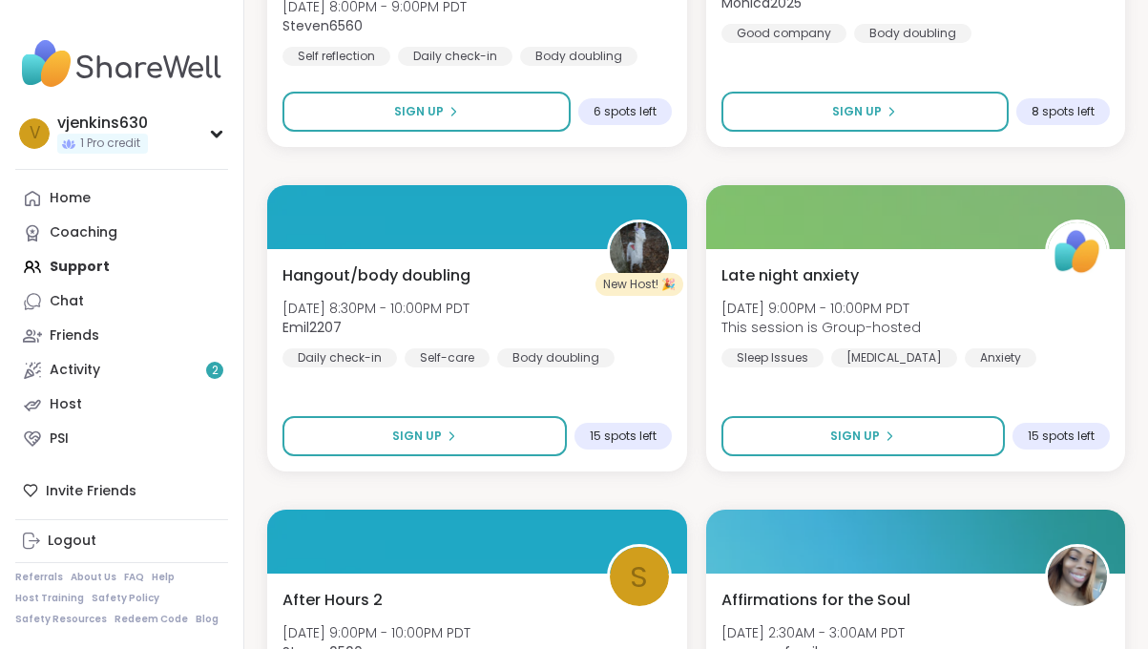
scroll to position [52300, 0]
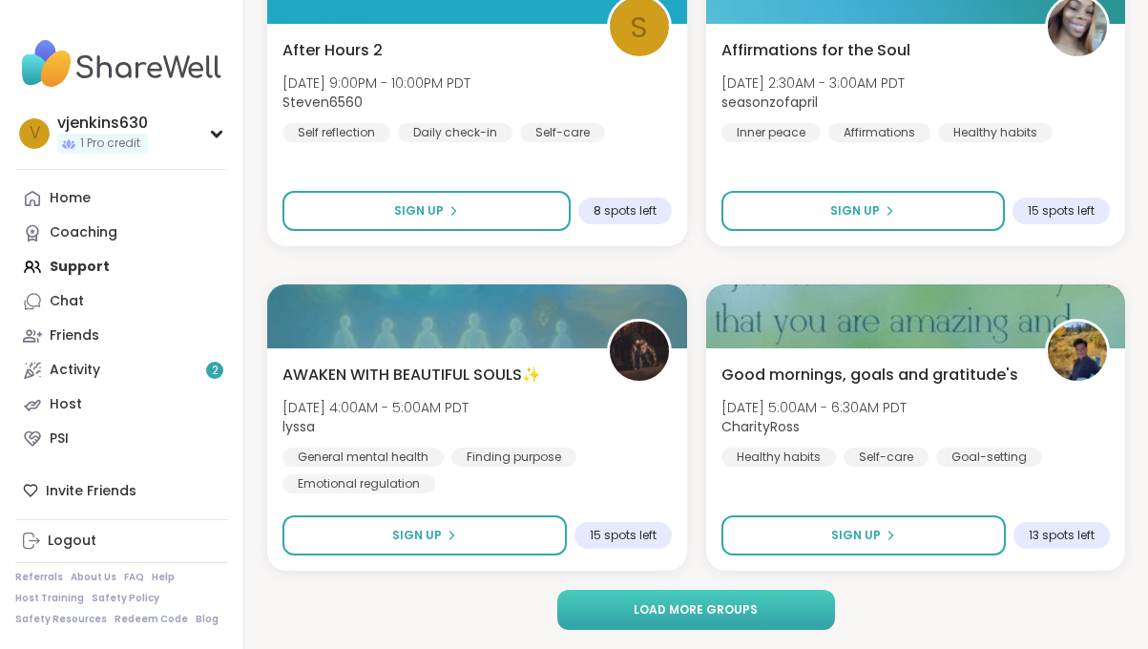
click at [683, 613] on span "Load more groups" at bounding box center [695, 609] width 124 height 17
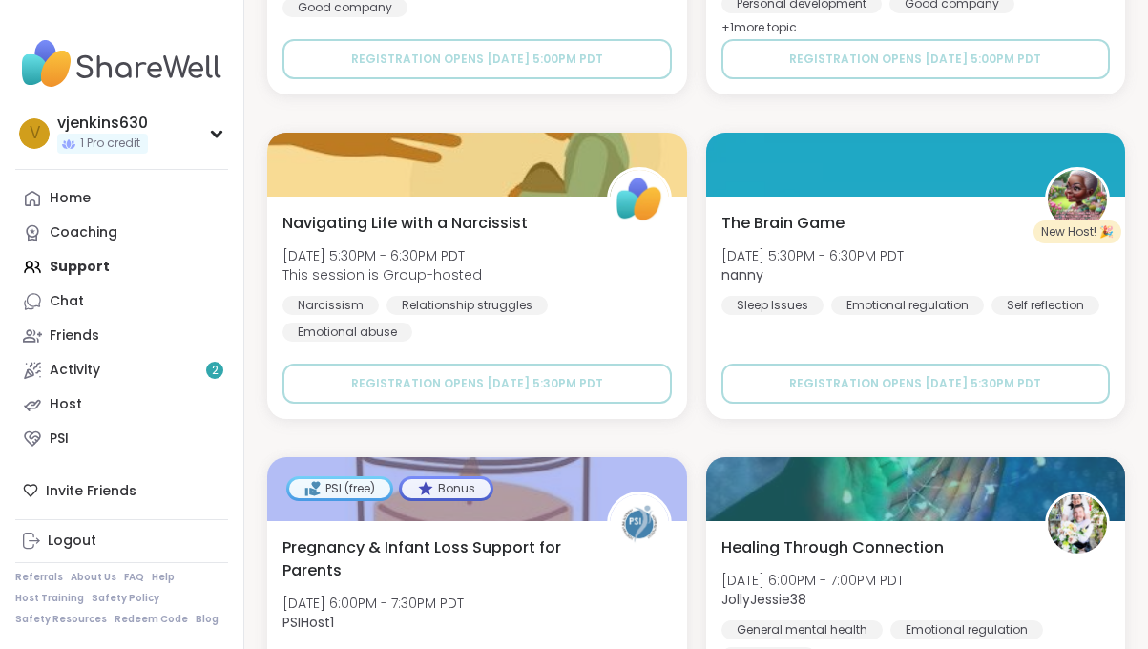
scroll to position [58137, 0]
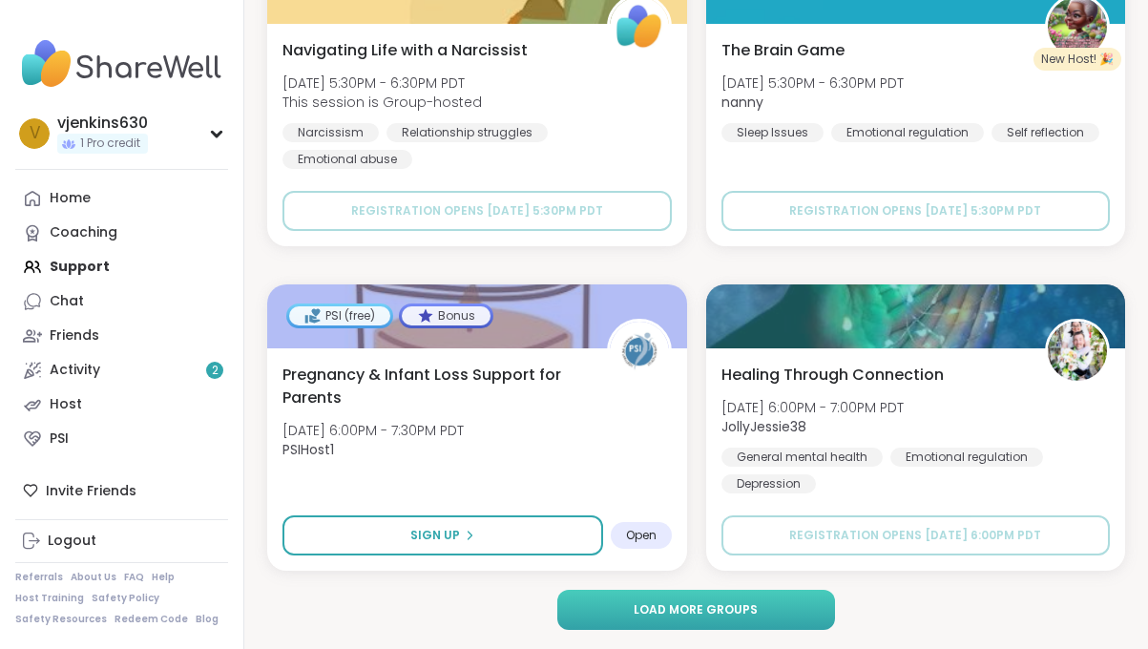
click at [698, 593] on button "Load more groups" at bounding box center [696, 609] width 279 height 40
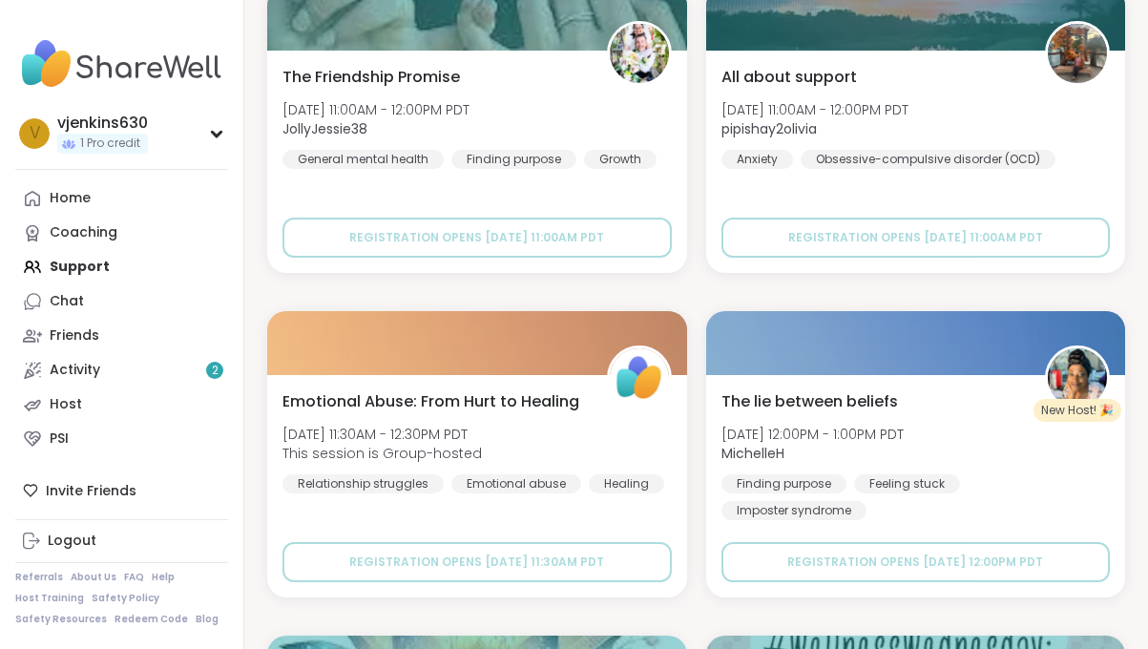
scroll to position [63975, 0]
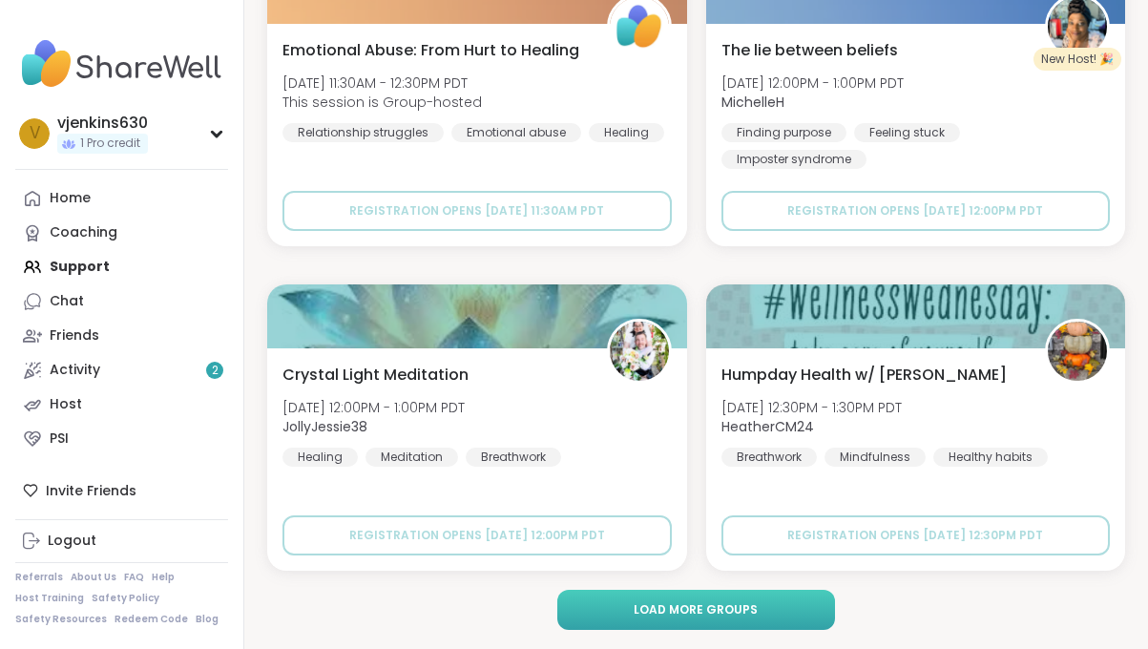
click at [670, 615] on span "Load more groups" at bounding box center [695, 609] width 124 height 17
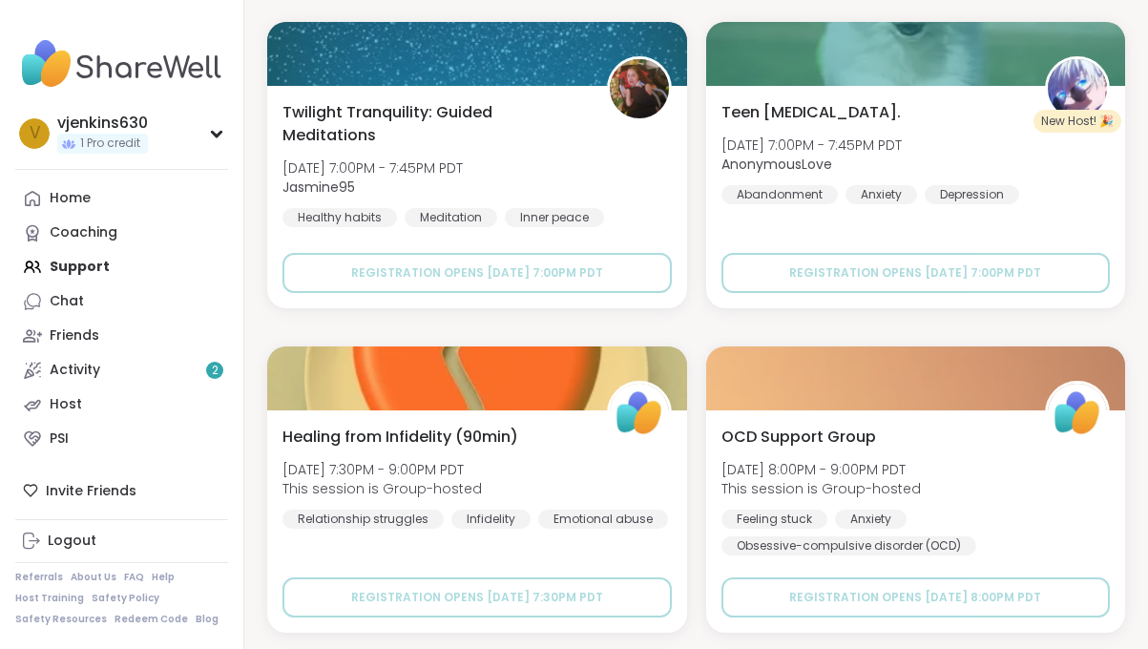
scroll to position [69813, 0]
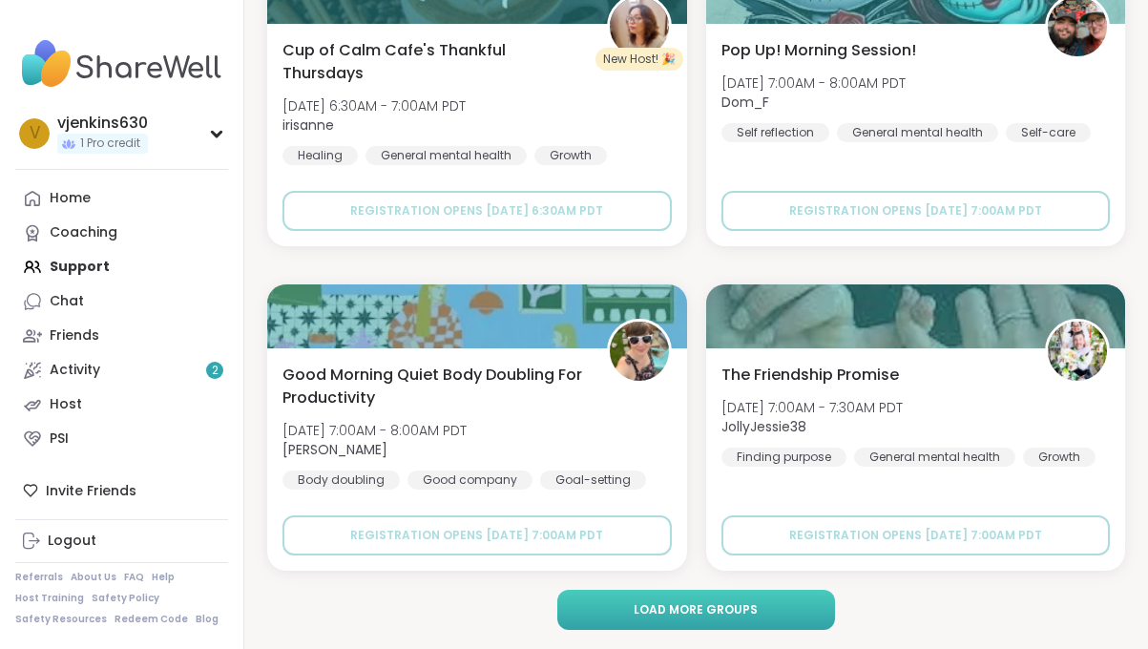
click at [696, 609] on span "Load more groups" at bounding box center [695, 609] width 124 height 17
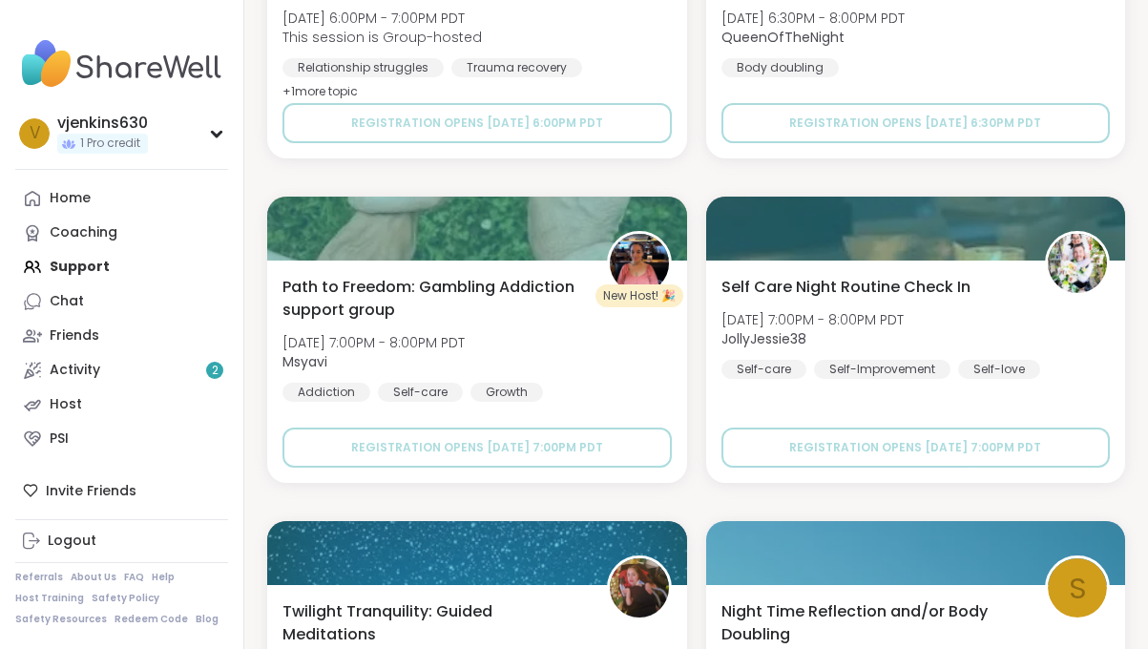
scroll to position [75650, 0]
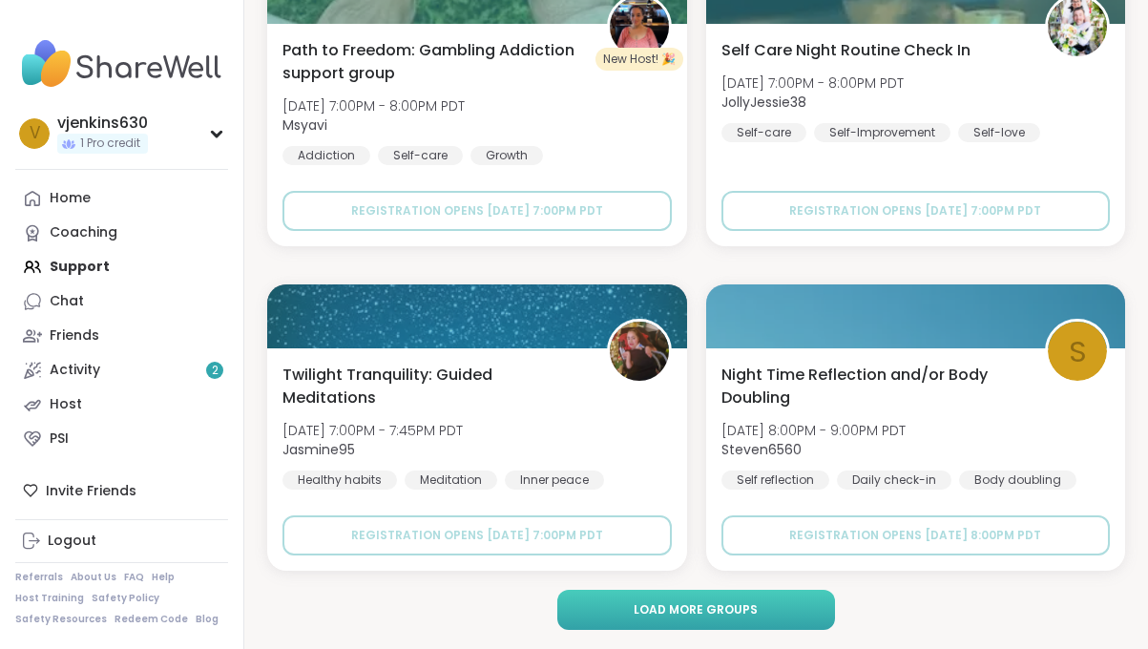
click at [684, 610] on span "Load more groups" at bounding box center [695, 609] width 124 height 17
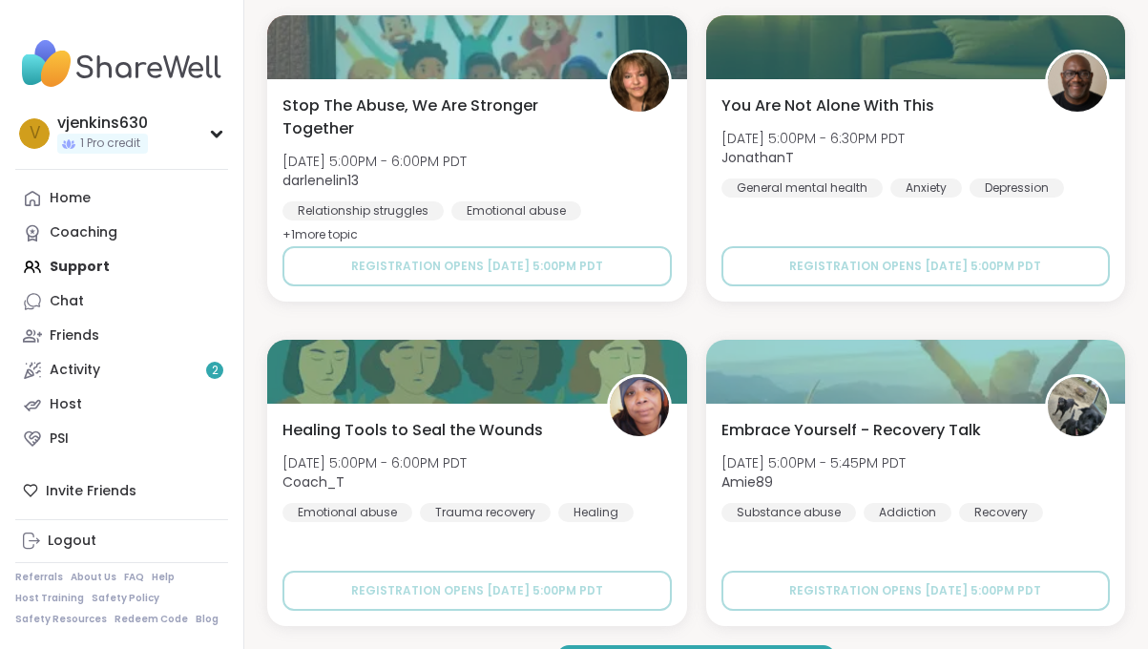
scroll to position [81488, 0]
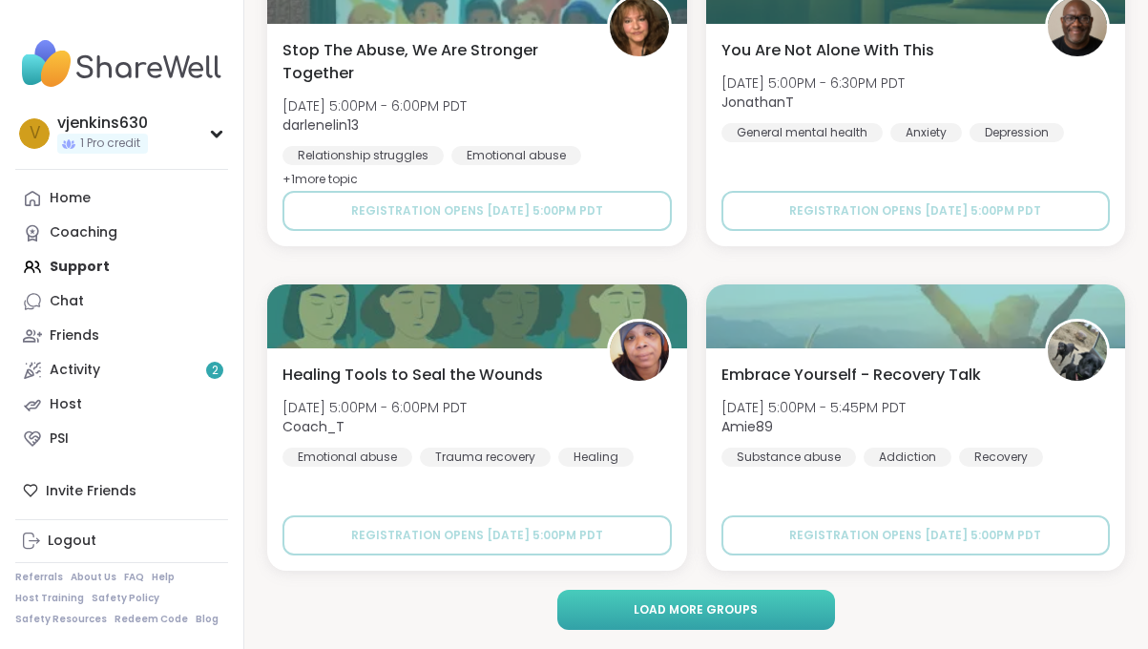
click at [676, 614] on span "Load more groups" at bounding box center [695, 609] width 124 height 17
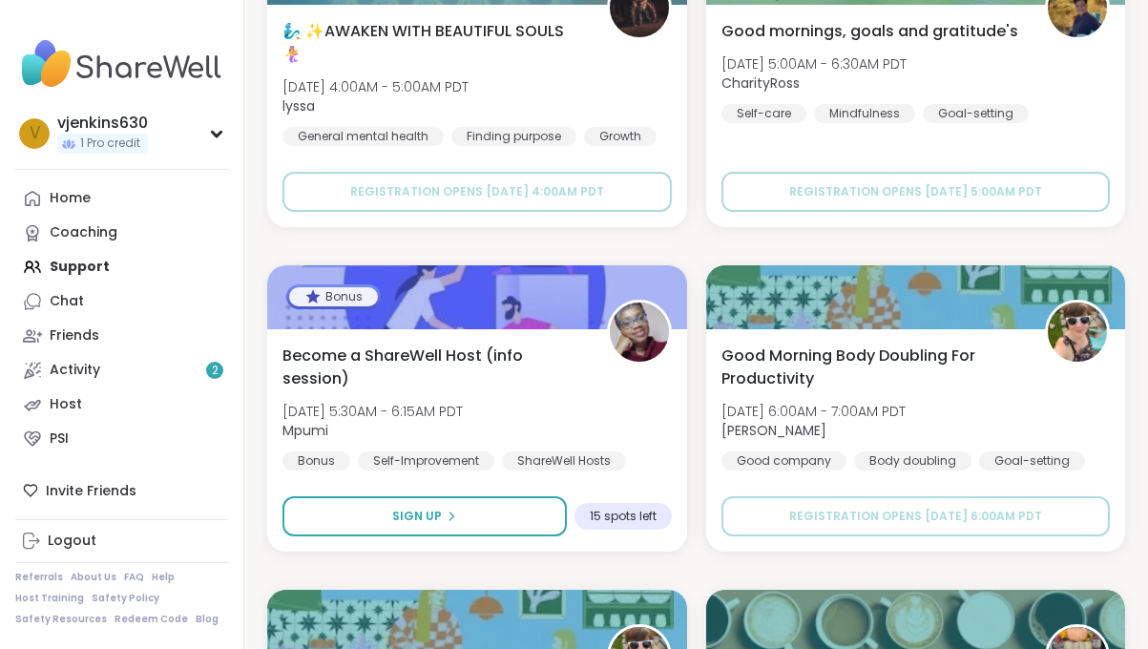
scroll to position [59918, 0]
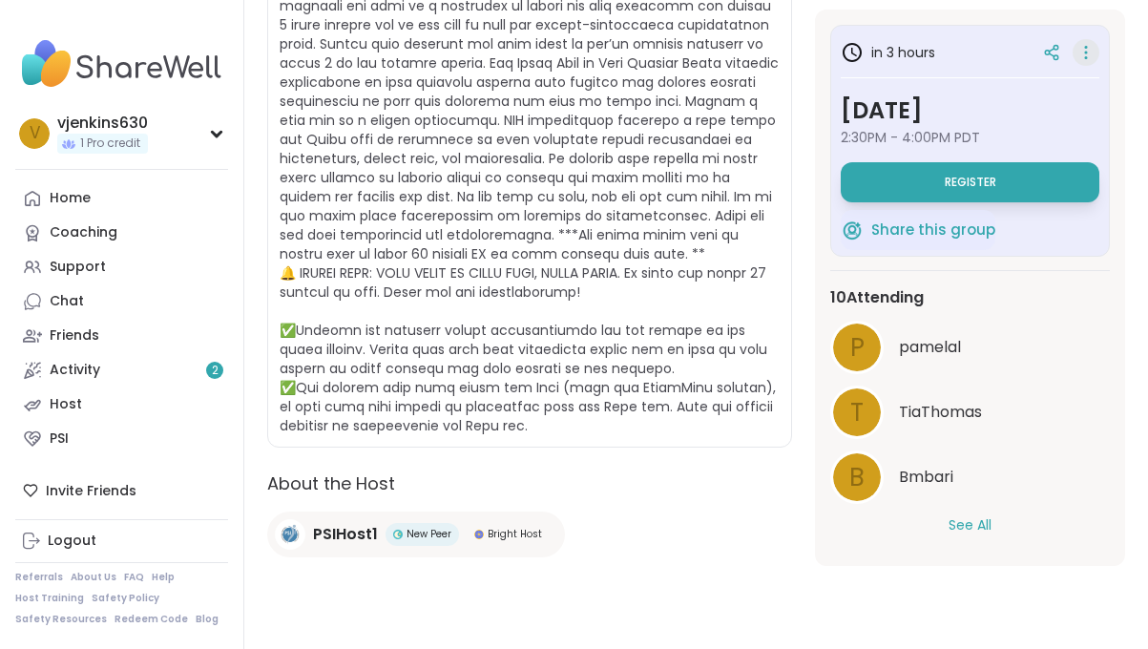
click at [1092, 52] on icon at bounding box center [1085, 52] width 19 height 27
